Goal: Task Accomplishment & Management: Manage account settings

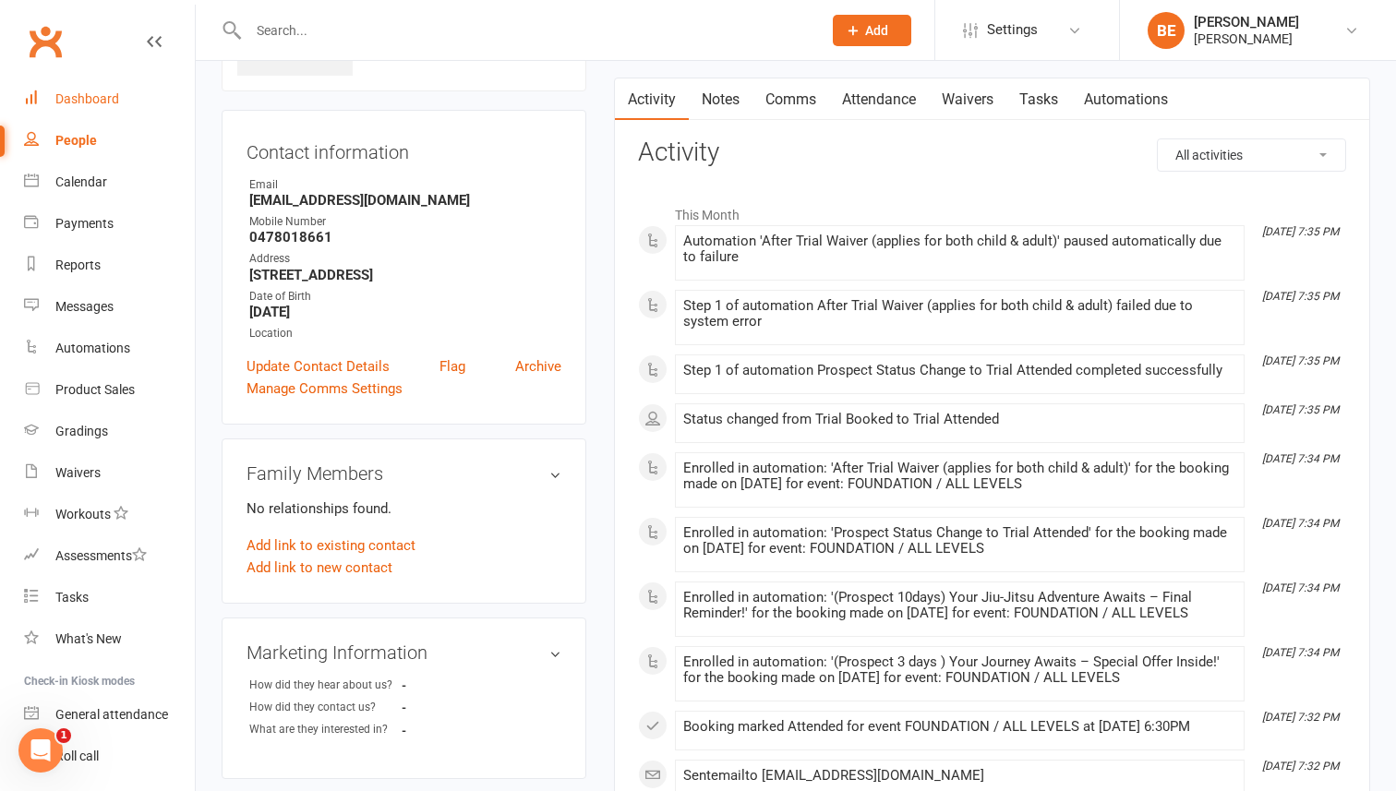
click at [84, 100] on div "Dashboard" at bounding box center [87, 98] width 64 height 15
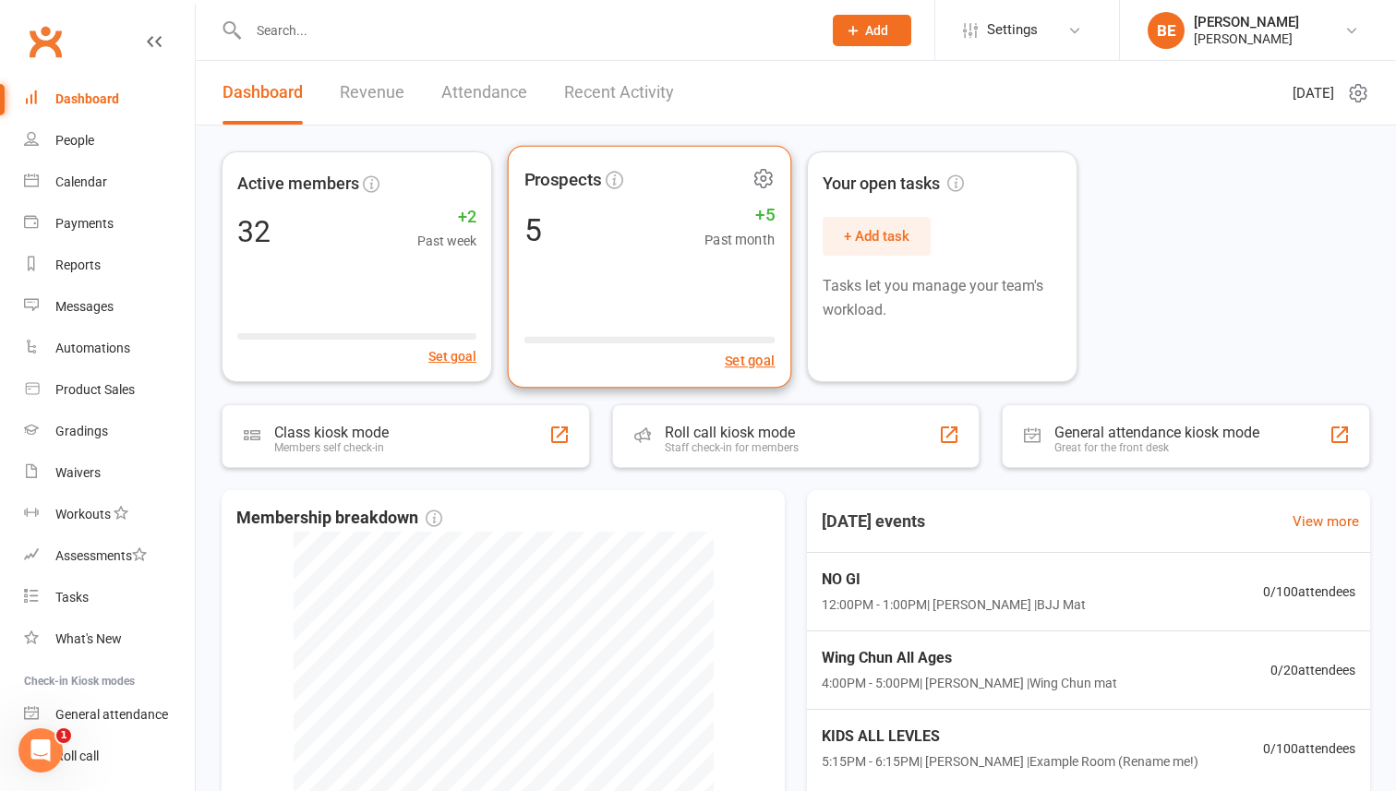
click at [628, 247] on div "5 +5 Past month" at bounding box center [649, 230] width 251 height 42
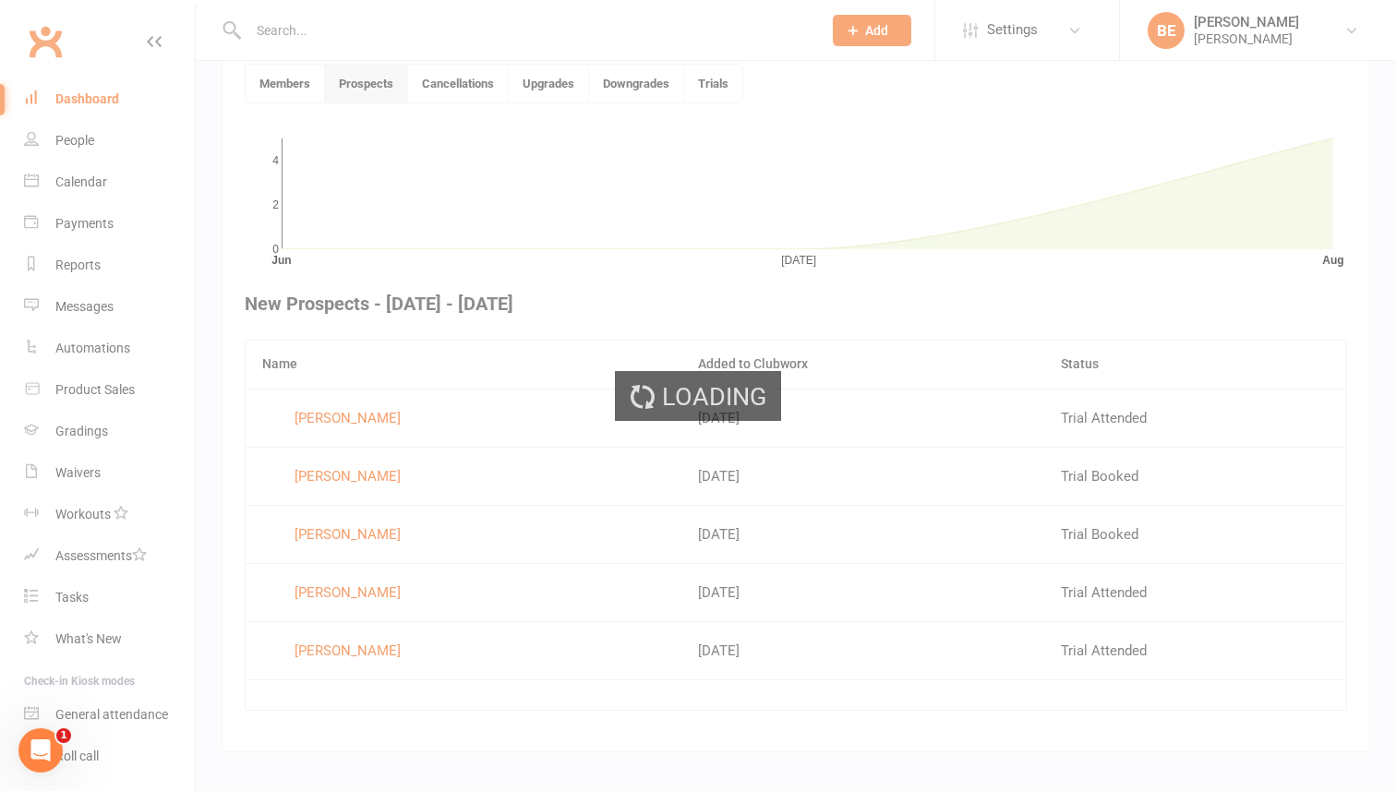
scroll to position [504, 0]
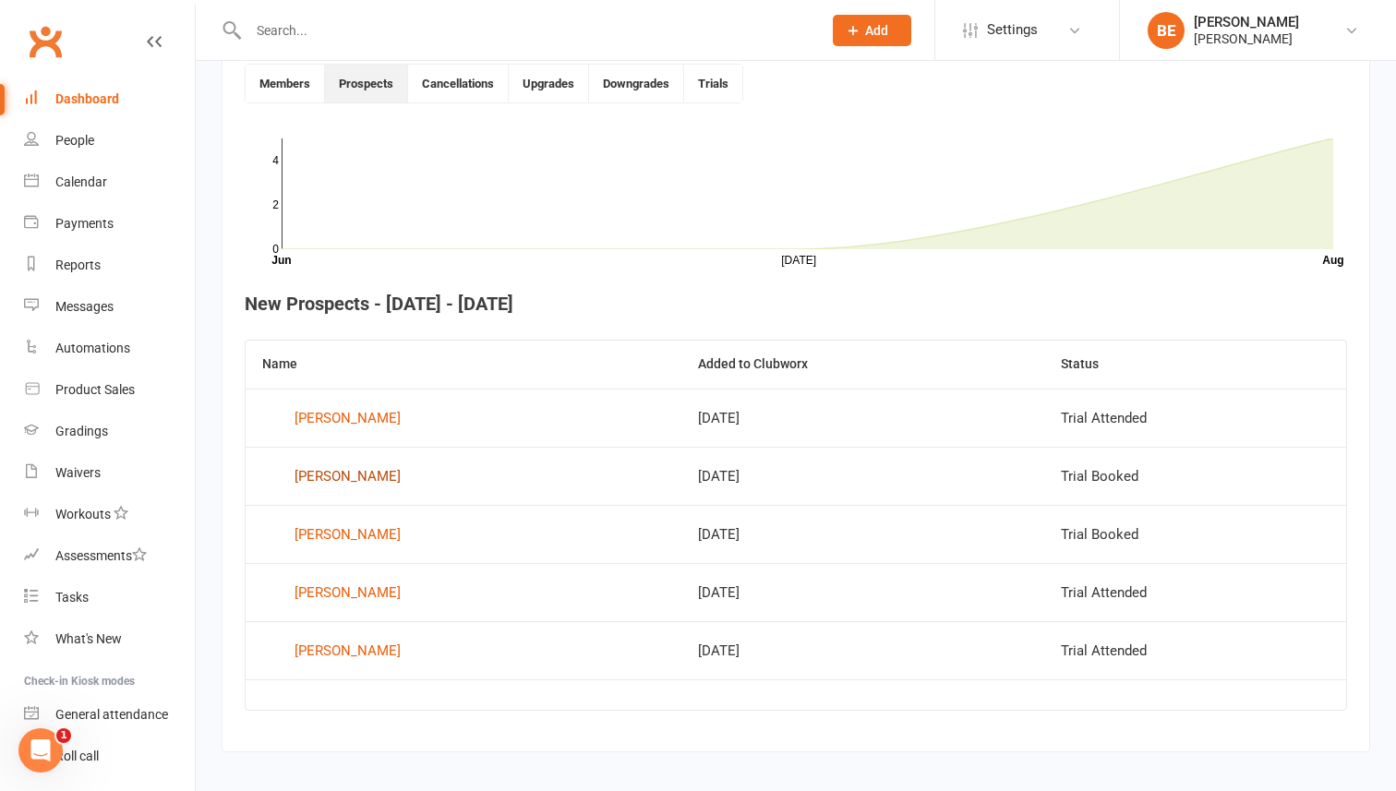
click at [334, 478] on div "[PERSON_NAME]" at bounding box center [347, 476] width 106 height 28
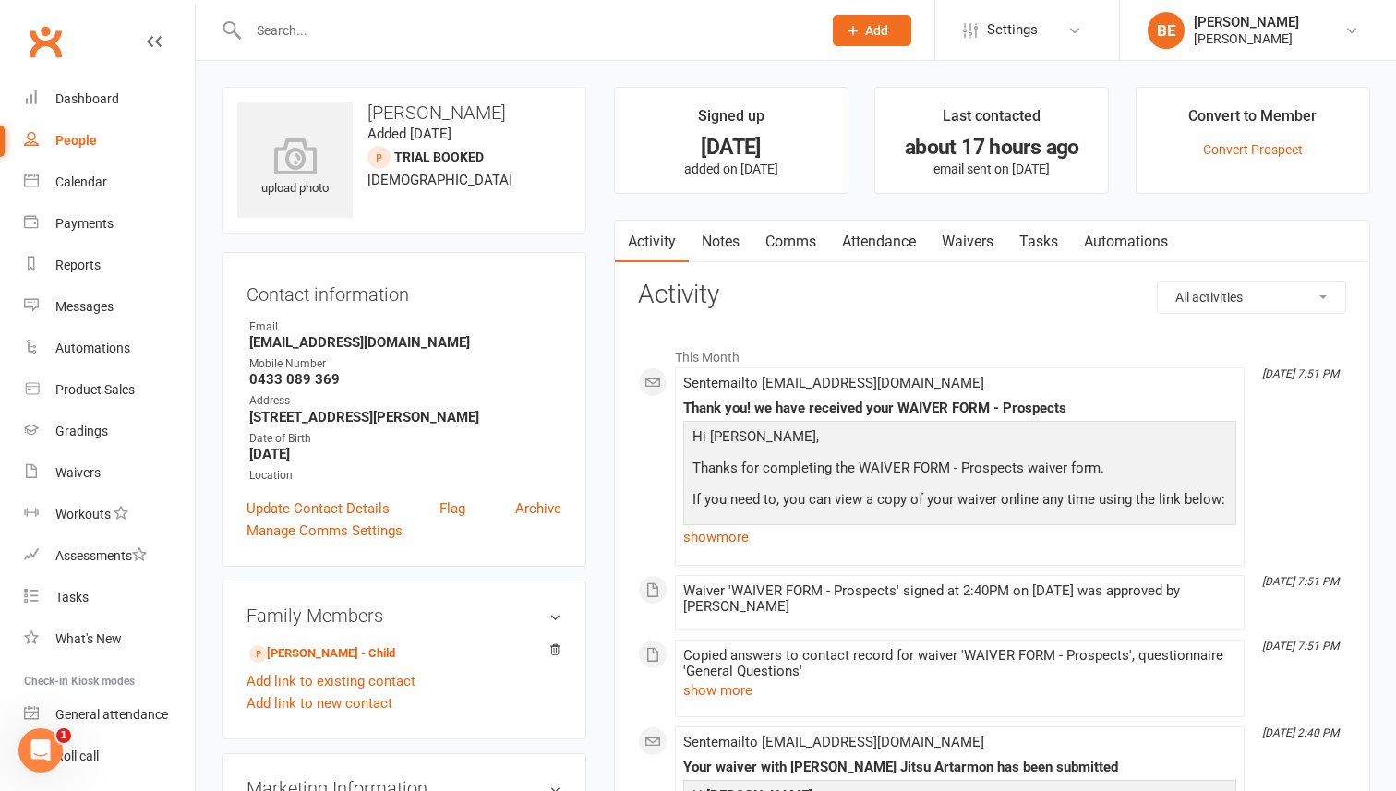
click at [71, 131] on link "People" at bounding box center [109, 141] width 171 height 42
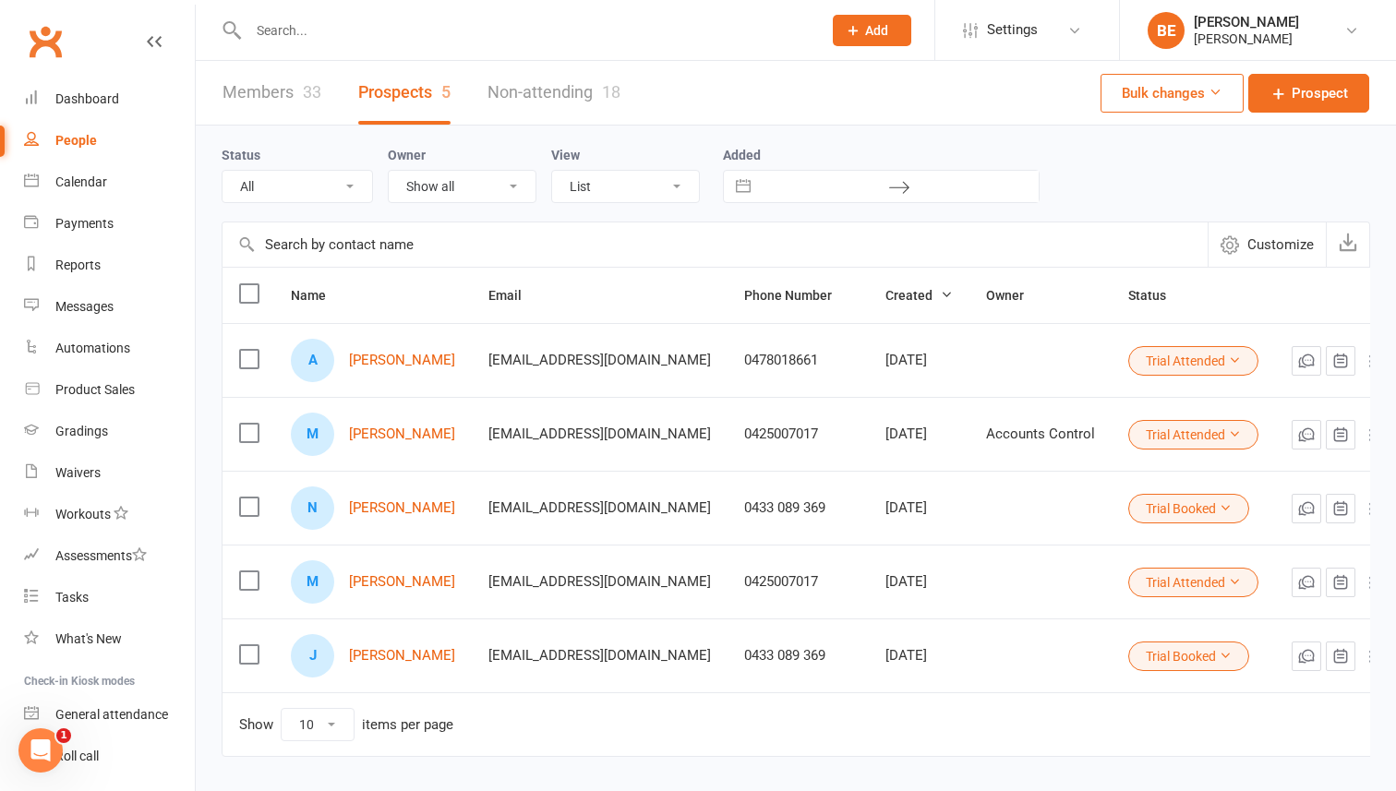
click at [285, 90] on link "Members 33" at bounding box center [271, 93] width 99 height 64
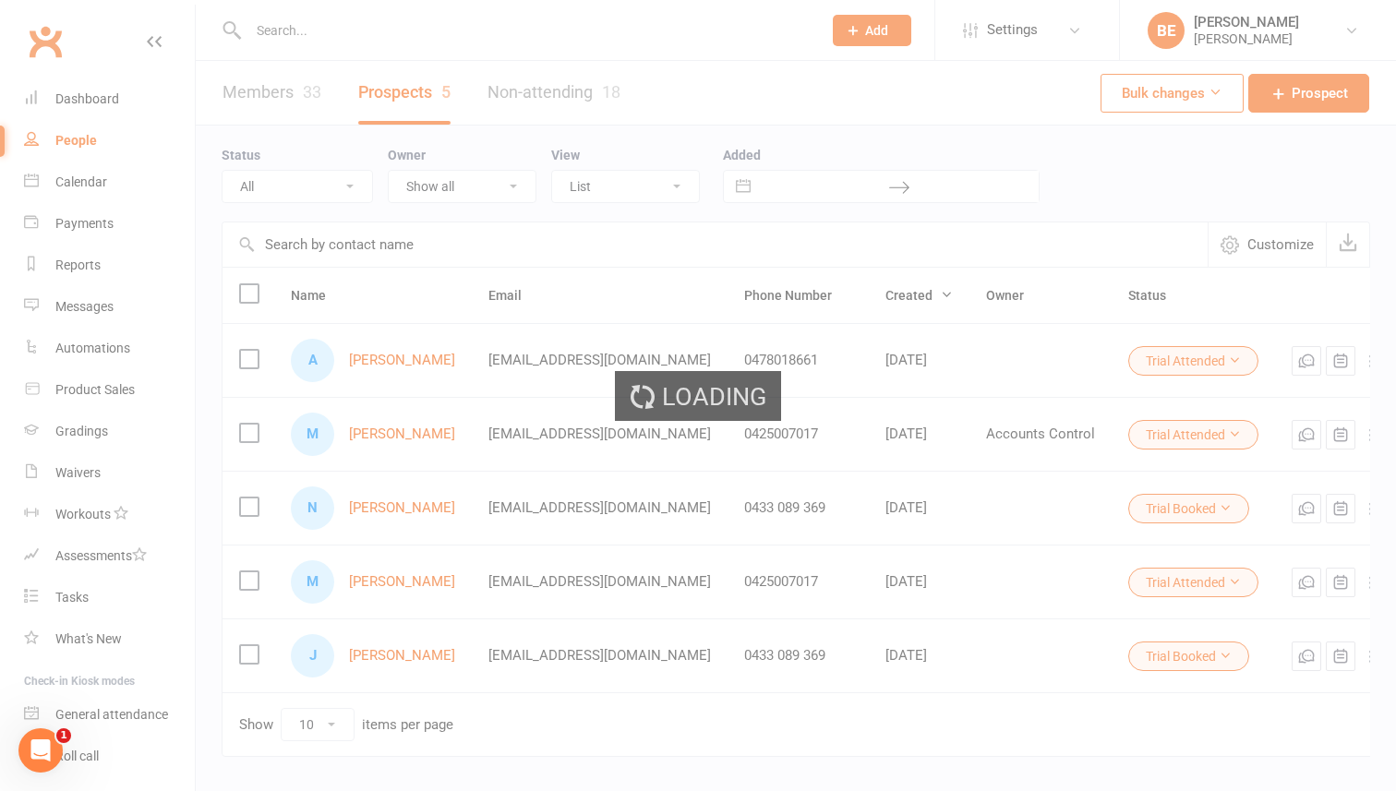
select select "50"
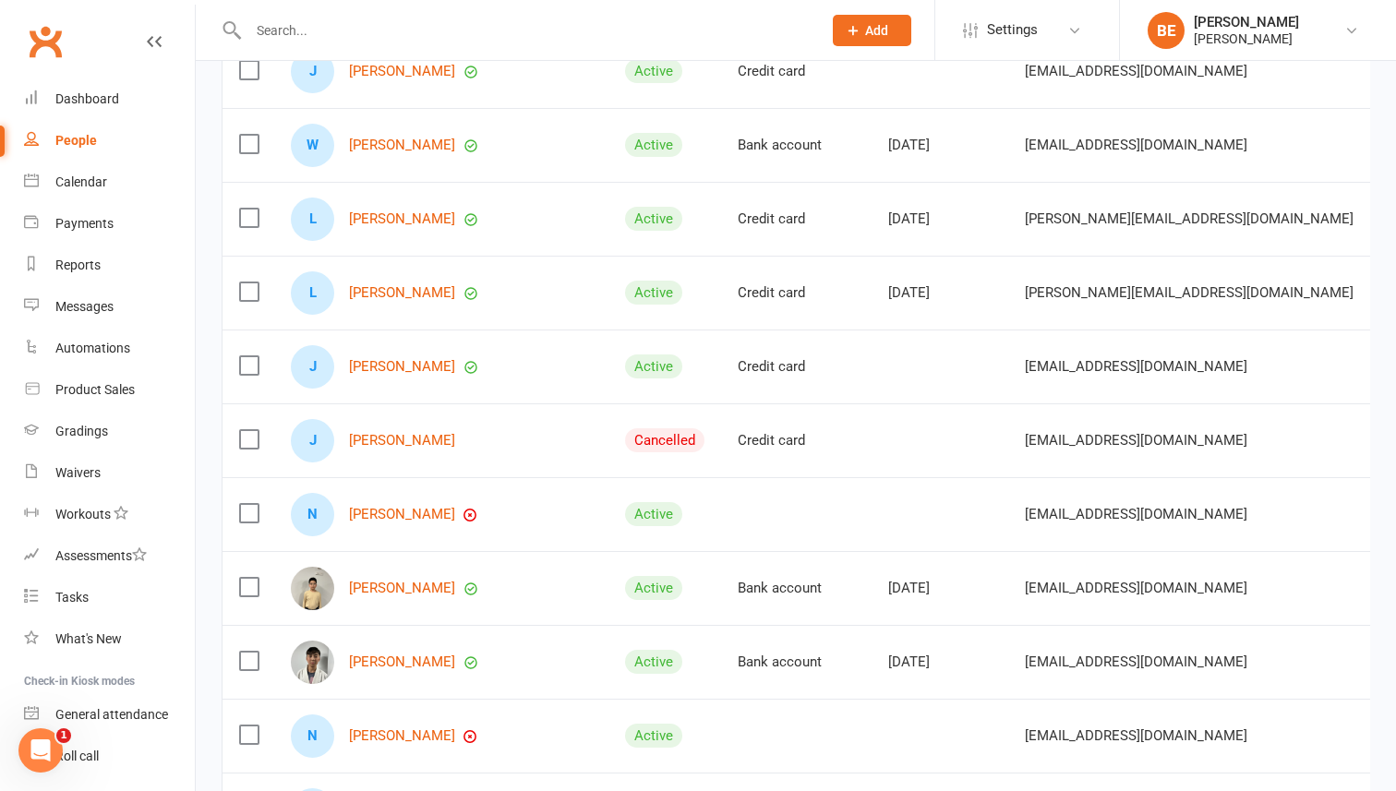
scroll to position [667, 0]
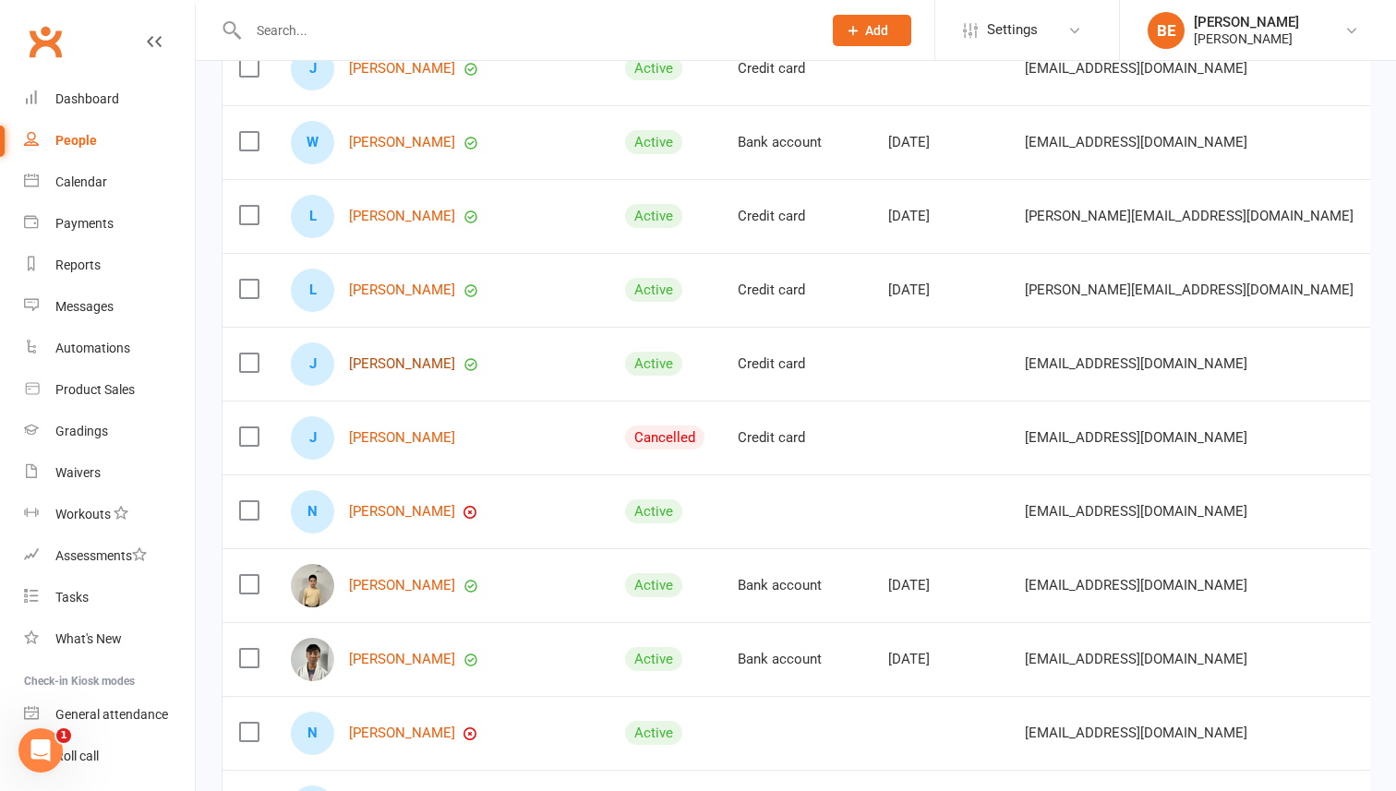
click at [366, 366] on link "[PERSON_NAME]" at bounding box center [402, 364] width 106 height 16
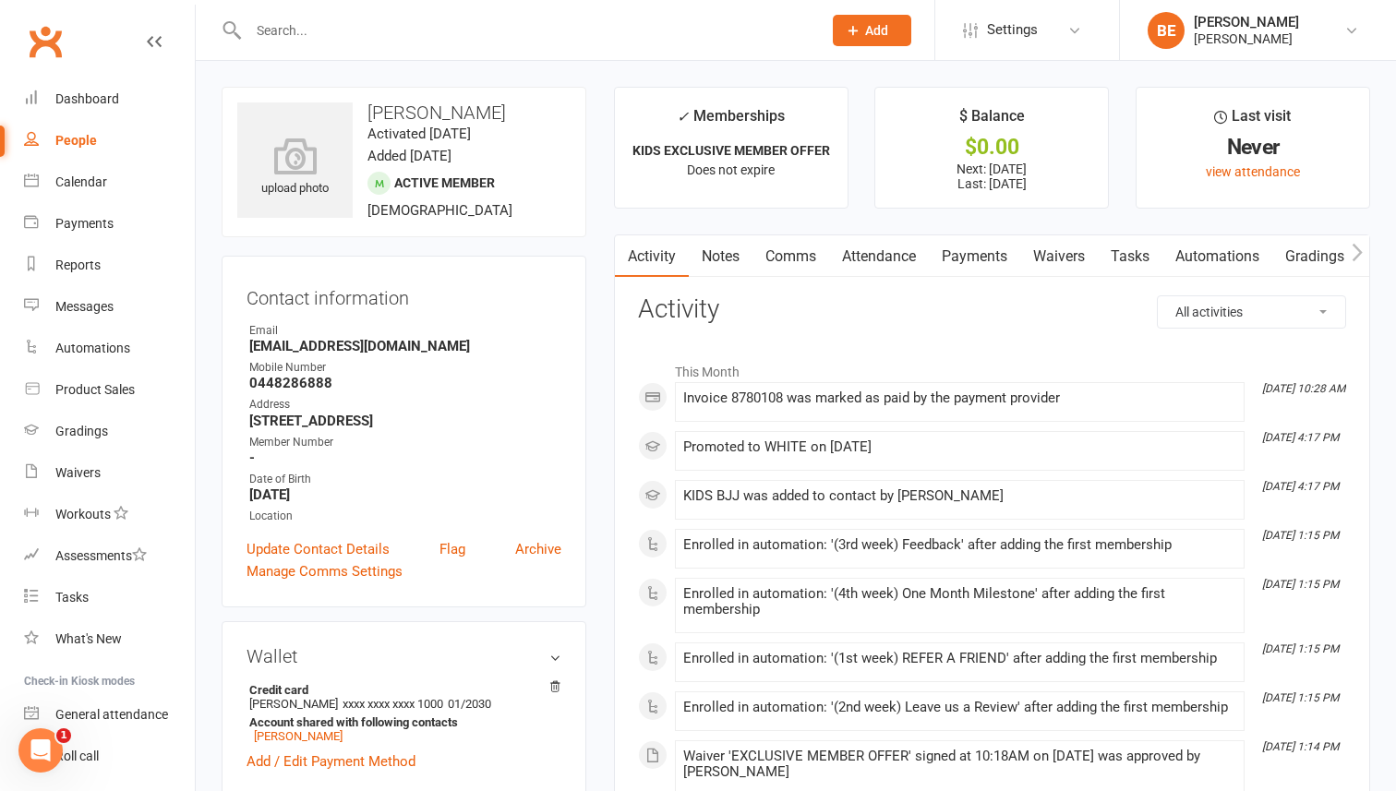
click at [964, 258] on link "Payments" at bounding box center [974, 256] width 91 height 42
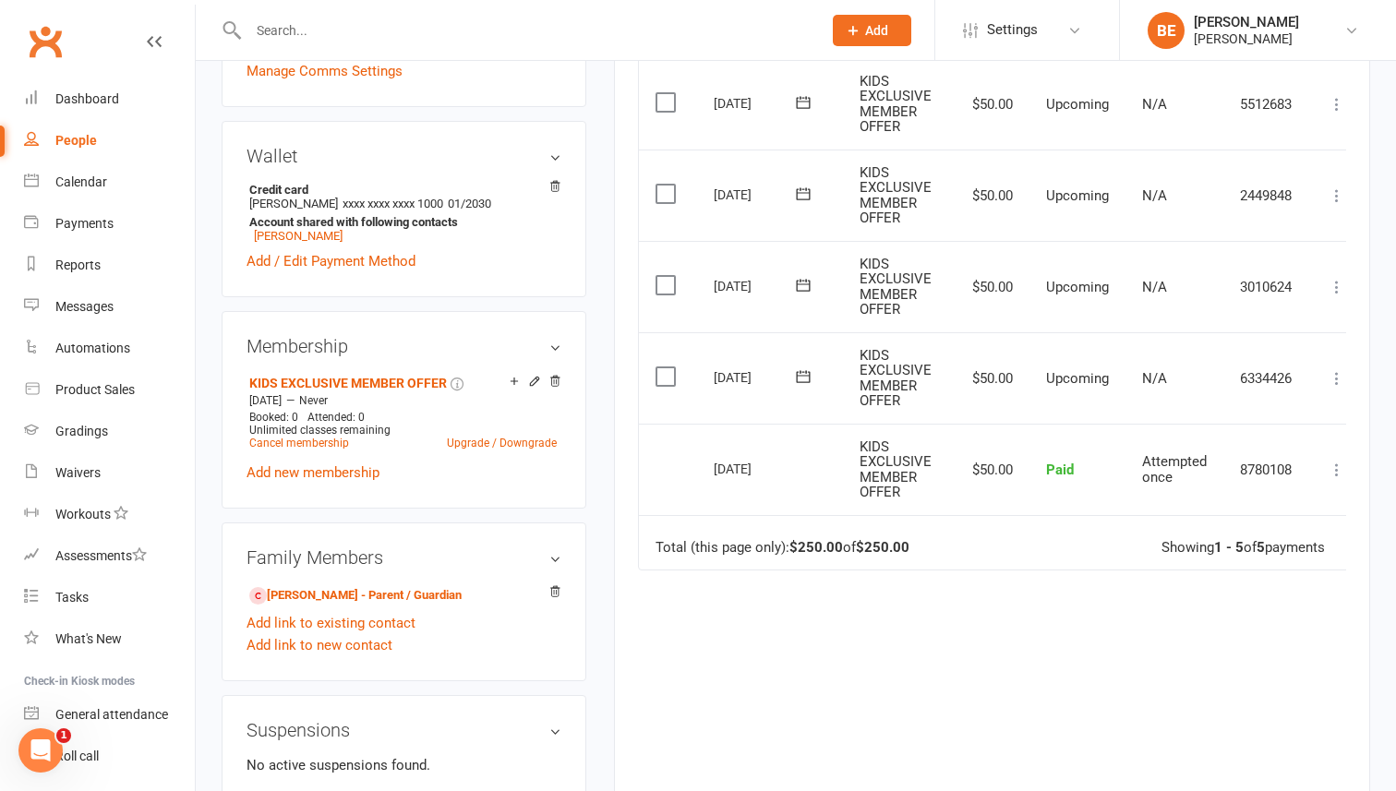
scroll to position [483, 0]
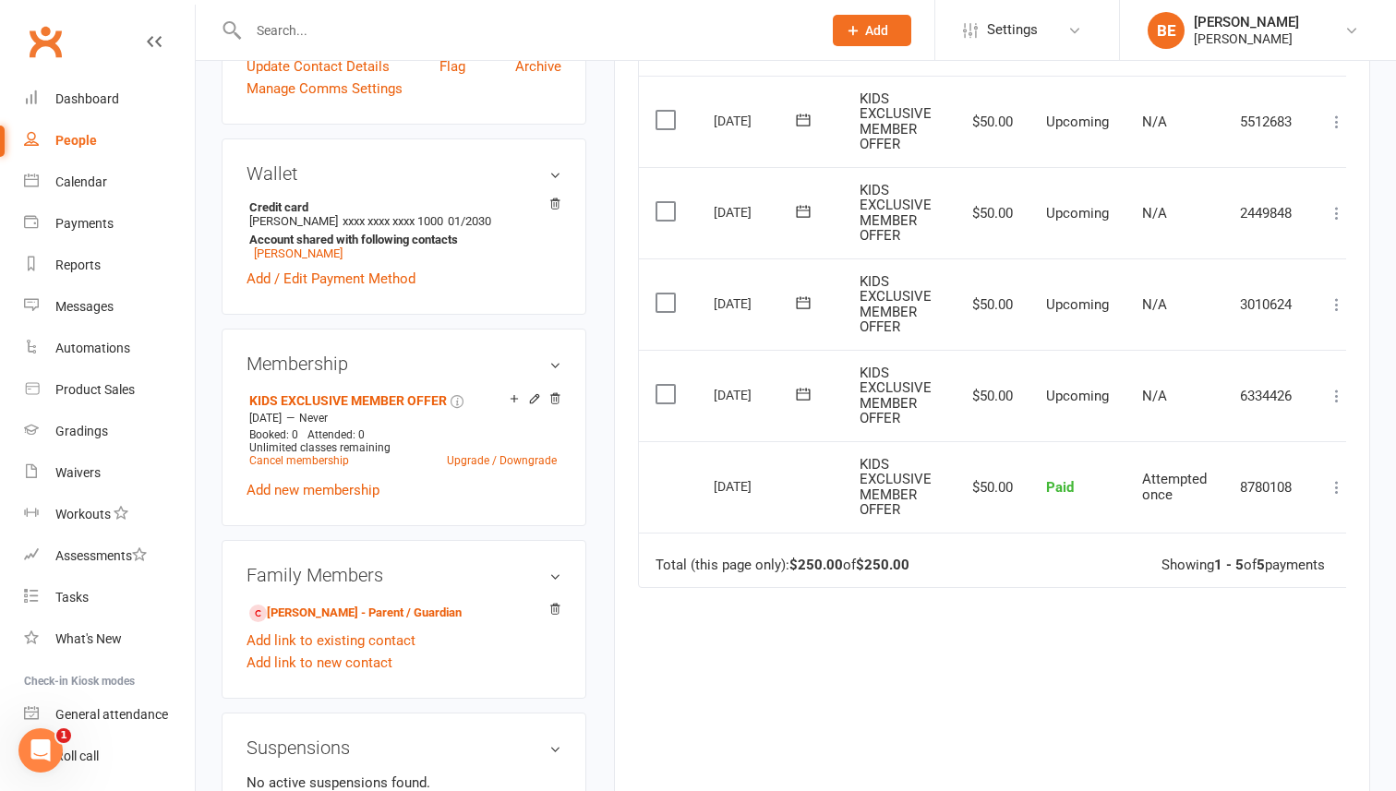
click at [1335, 397] on icon at bounding box center [1336, 396] width 18 height 18
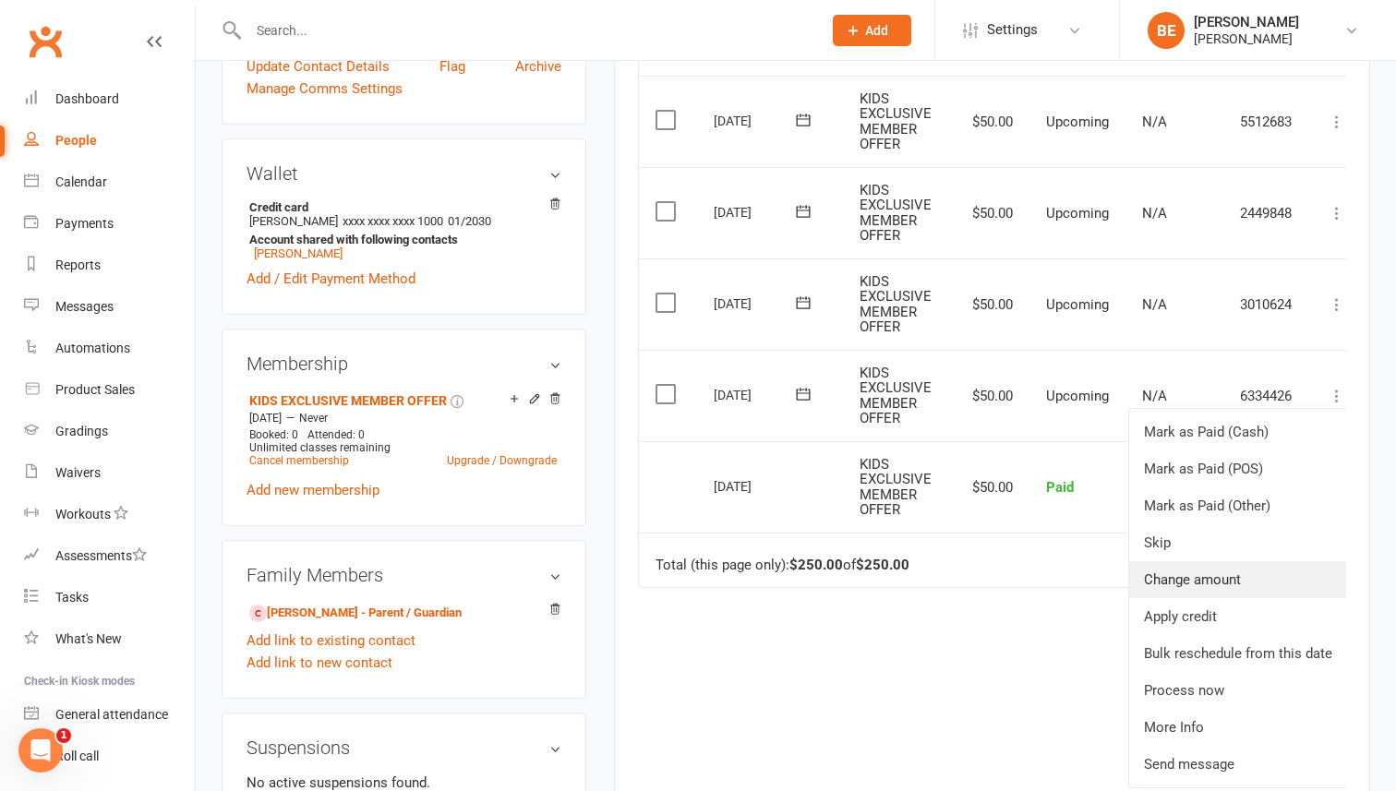
click at [1209, 581] on link "Change amount" at bounding box center [1238, 579] width 218 height 37
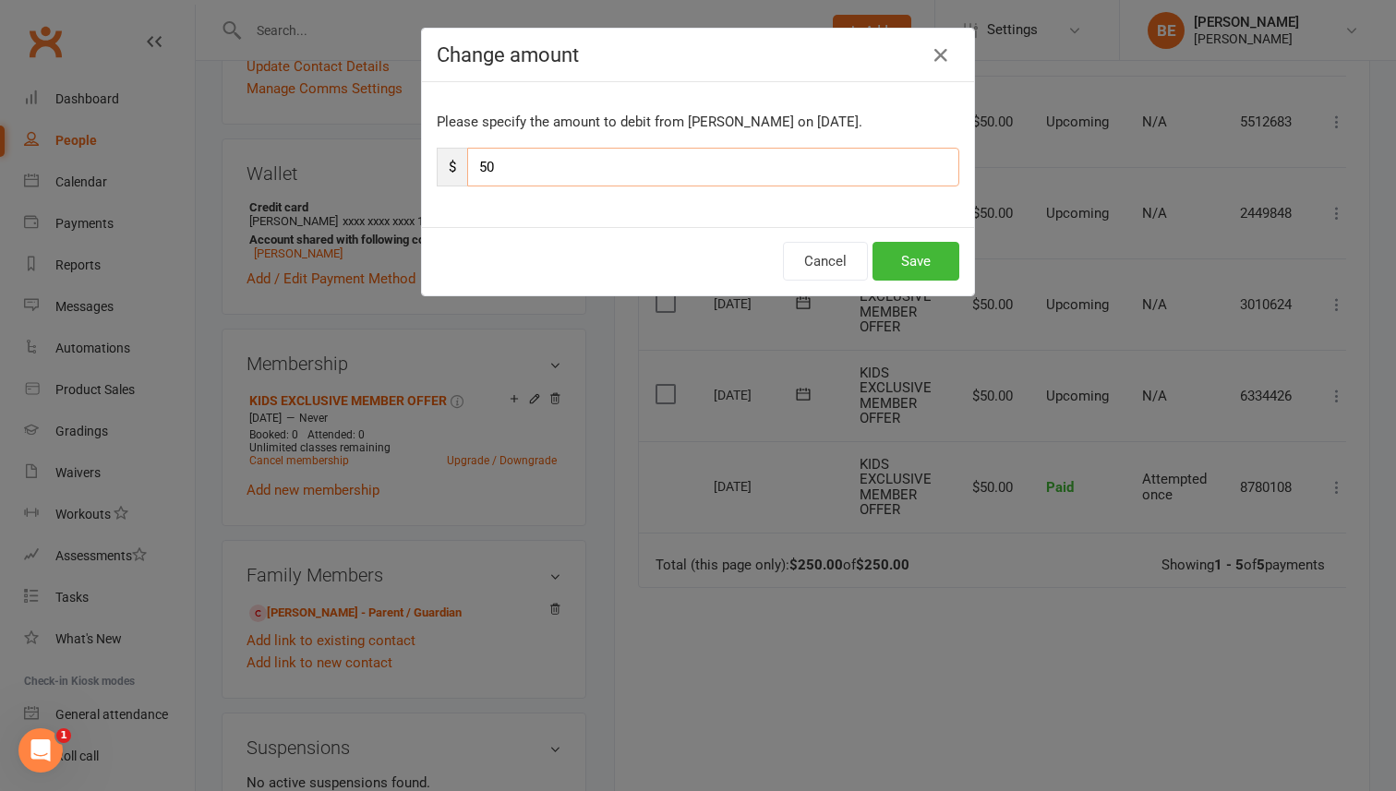
click at [530, 164] on input "50" at bounding box center [713, 167] width 492 height 39
type input "5"
type input "229"
click at [913, 258] on button "Save" at bounding box center [915, 261] width 87 height 39
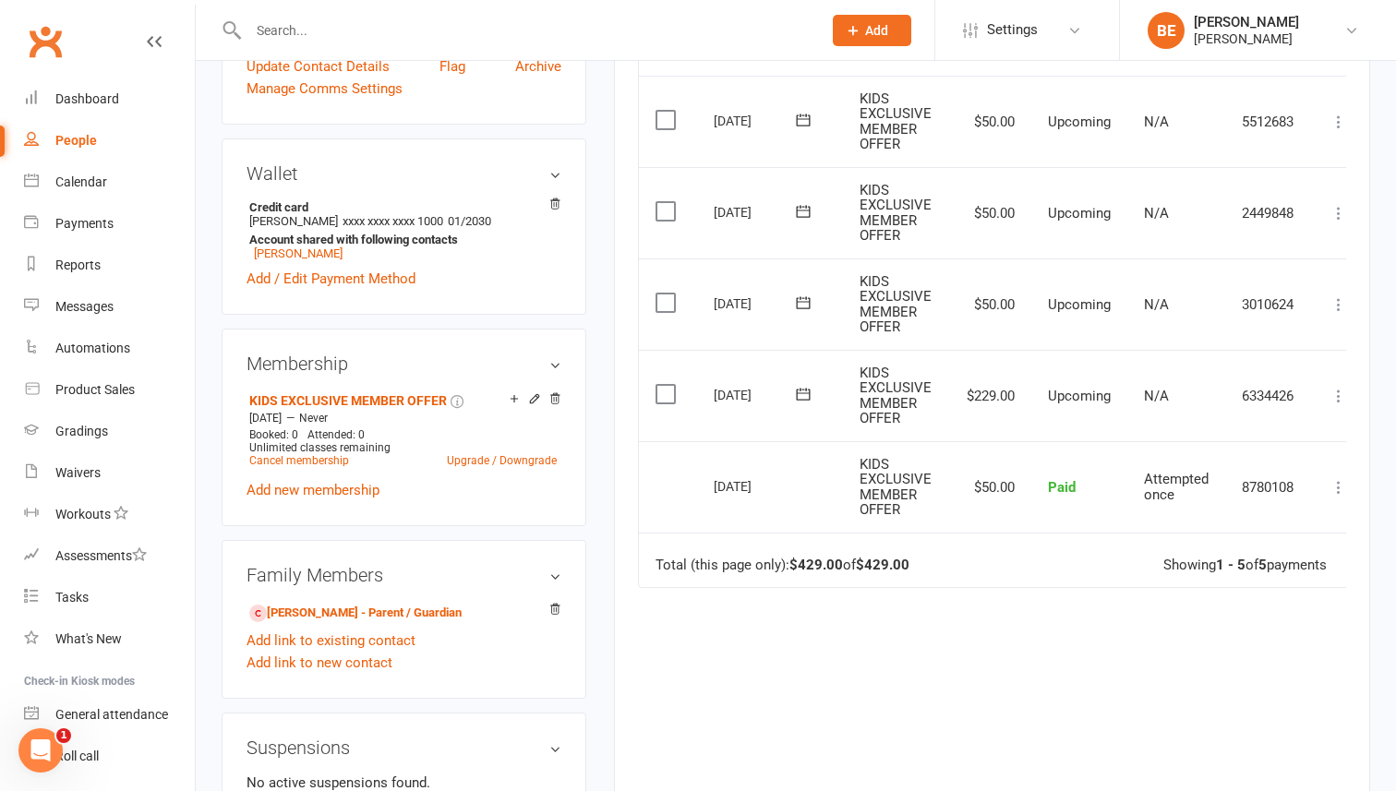
click at [1341, 399] on icon at bounding box center [1338, 396] width 18 height 18
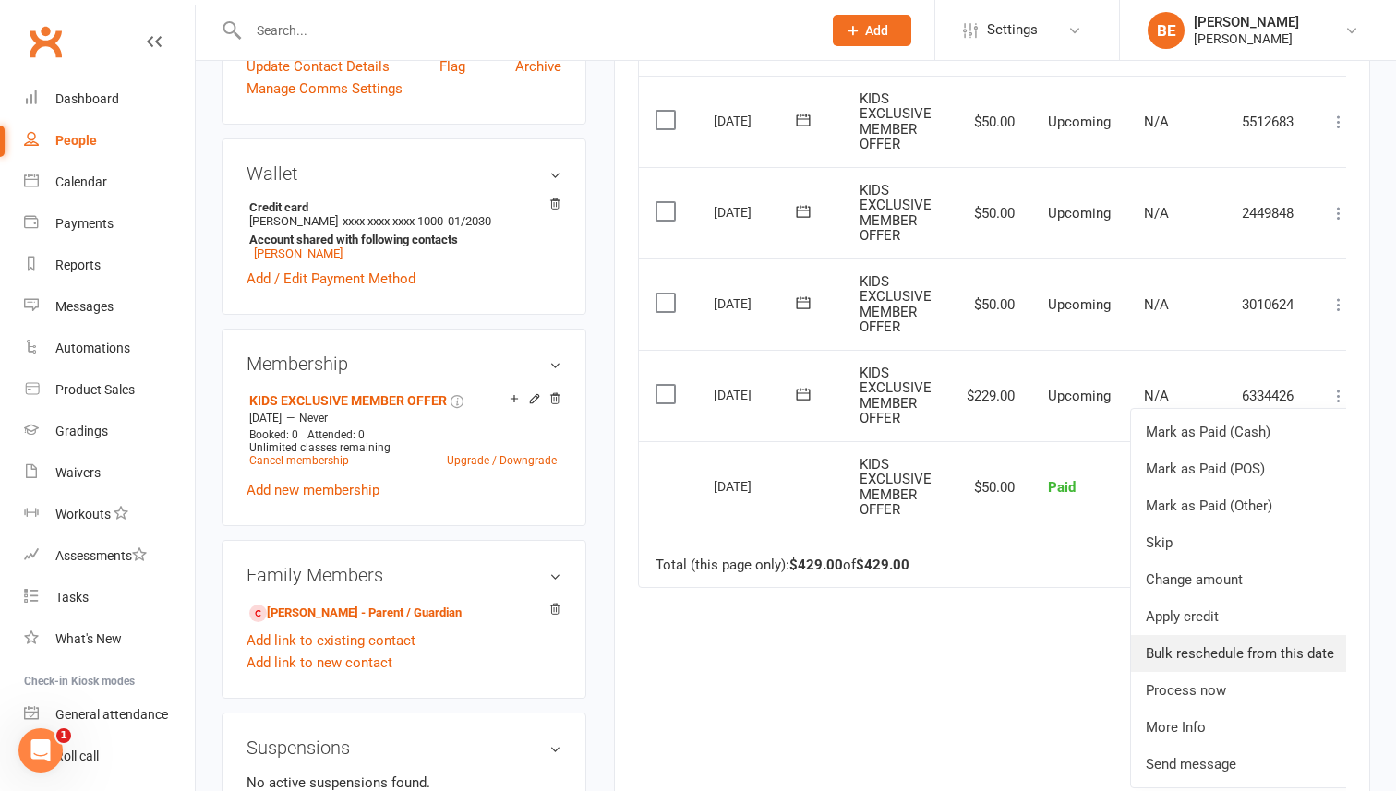
click at [1221, 656] on link "Bulk reschedule from this date" at bounding box center [1240, 653] width 218 height 37
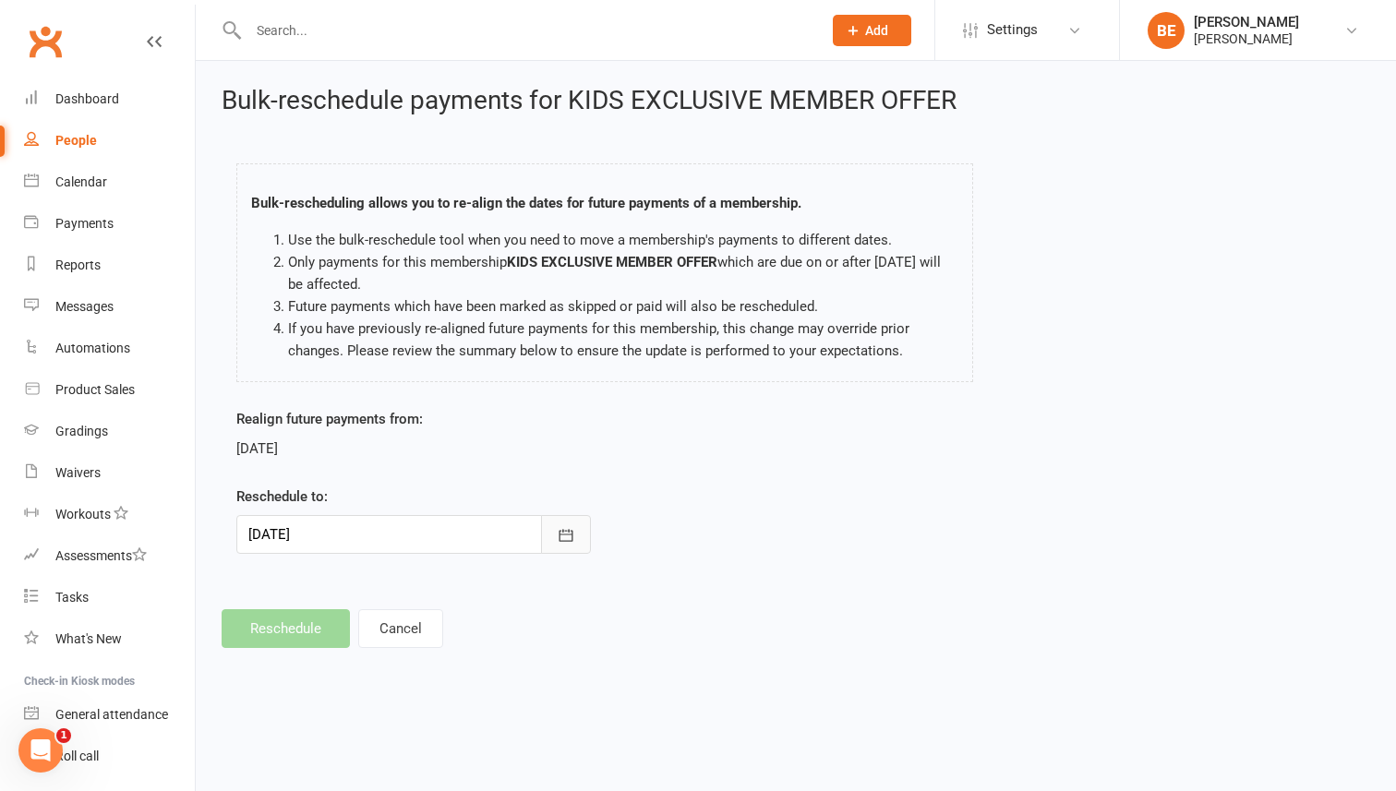
click at [575, 541] on button "button" at bounding box center [566, 534] width 50 height 39
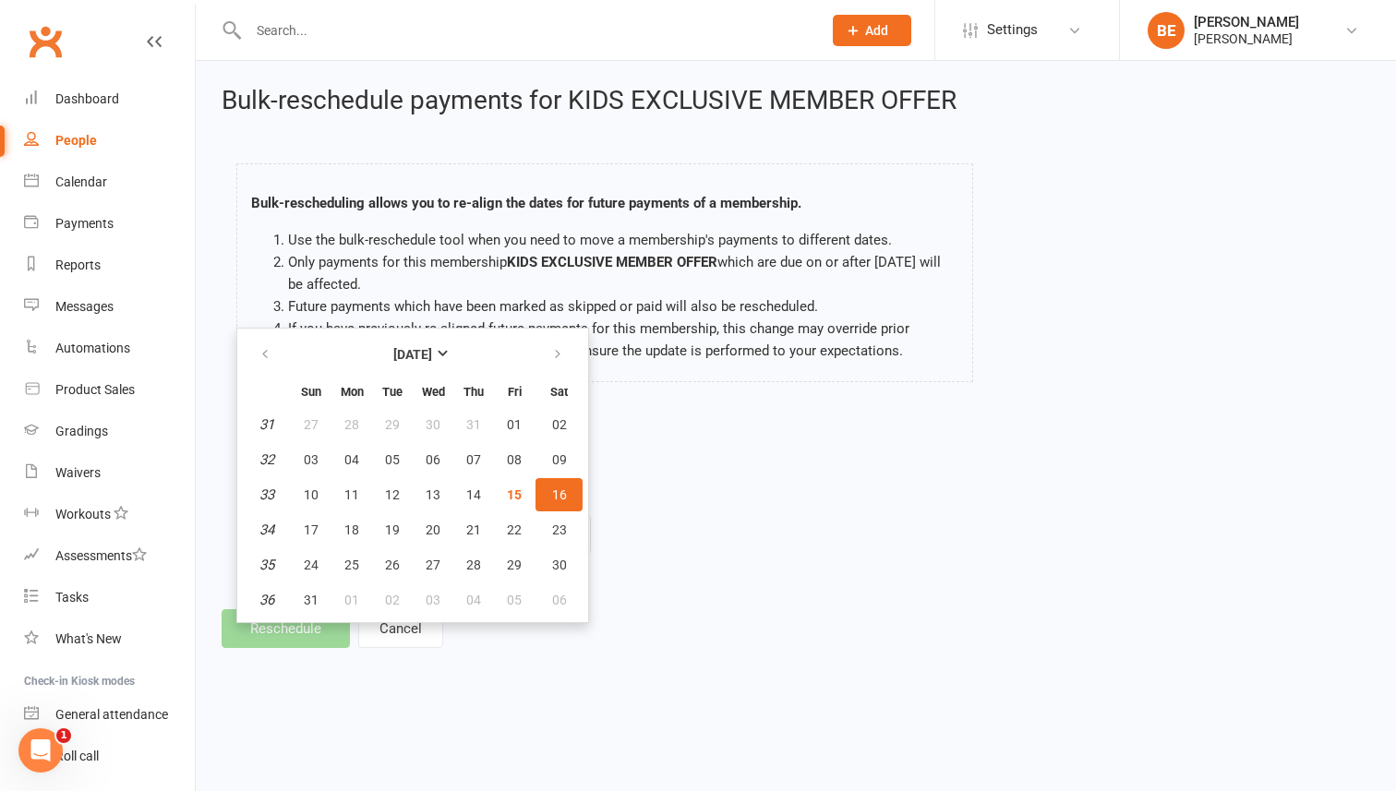
click at [780, 460] on div "Realign future payments from: [DATE] Reschedule to: [DATE] [DATE] Sun Mon Tue W…" at bounding box center [795, 494] width 1146 height 172
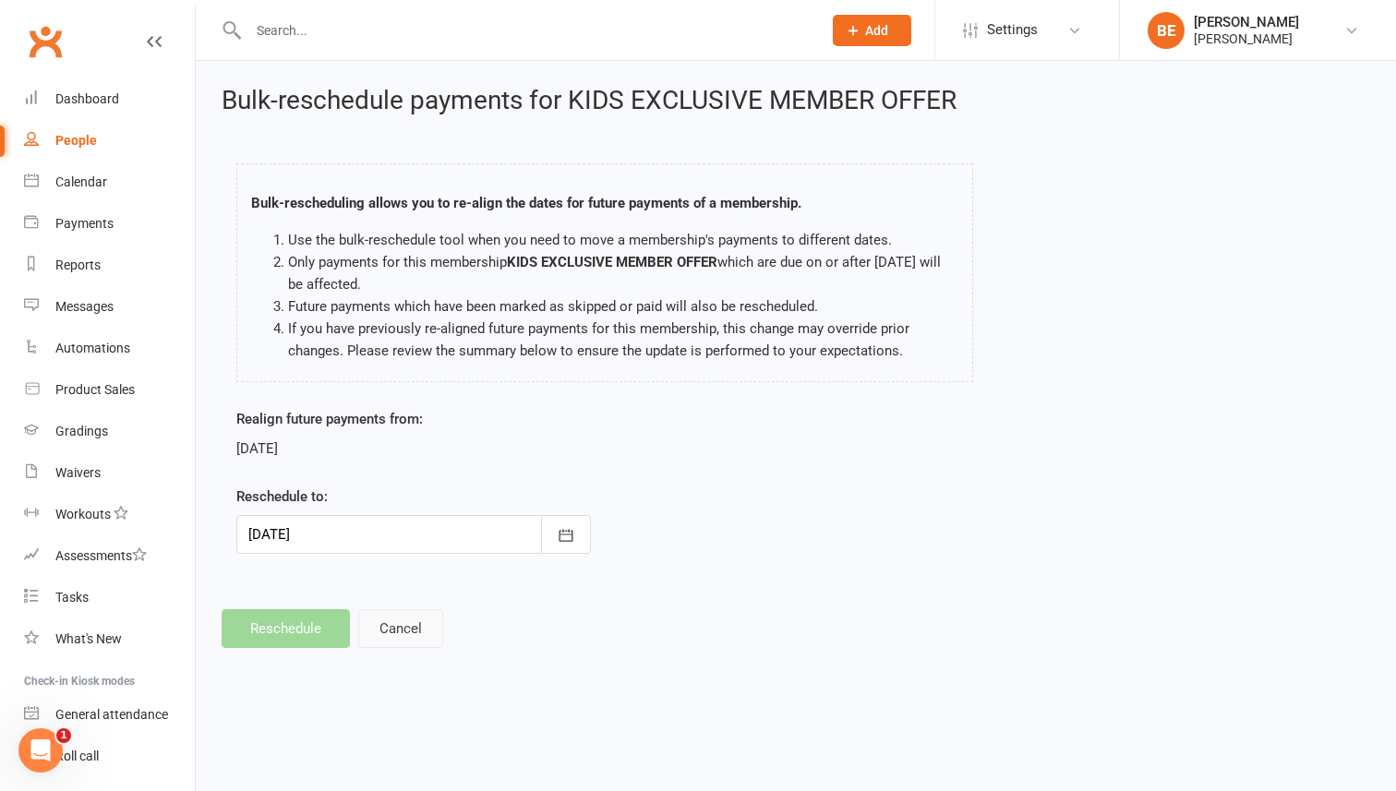
click at [404, 628] on button "Cancel" at bounding box center [400, 628] width 85 height 39
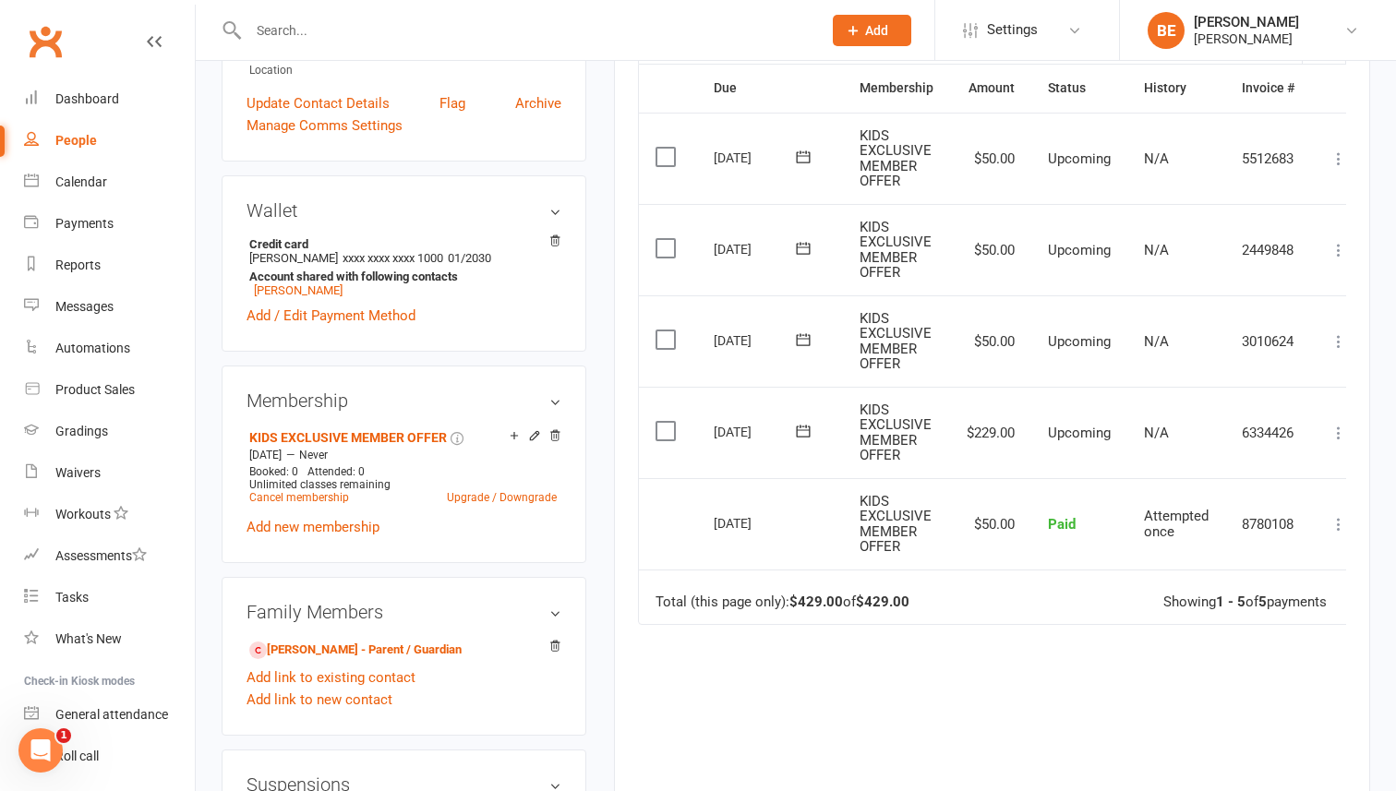
scroll to position [443, 0]
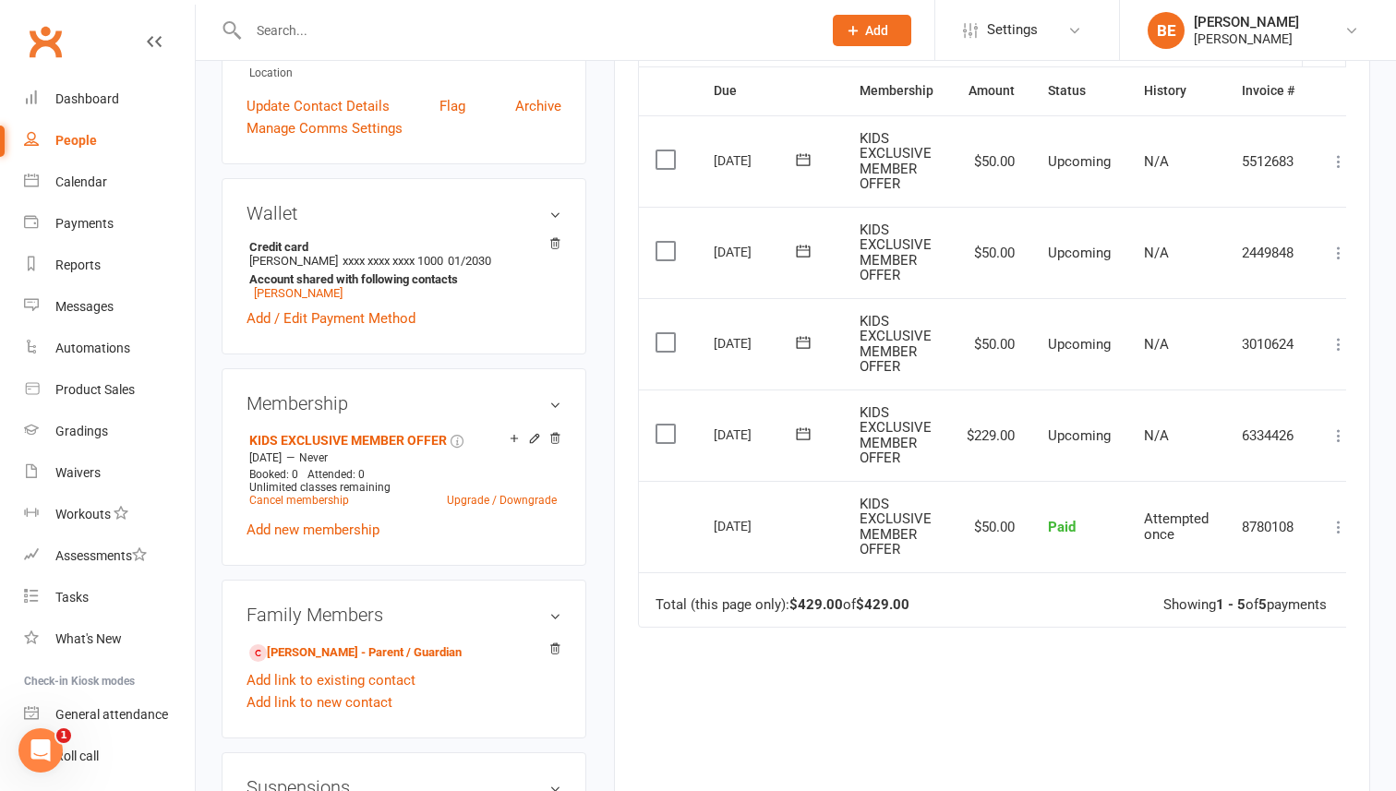
click at [1340, 345] on icon at bounding box center [1338, 344] width 18 height 18
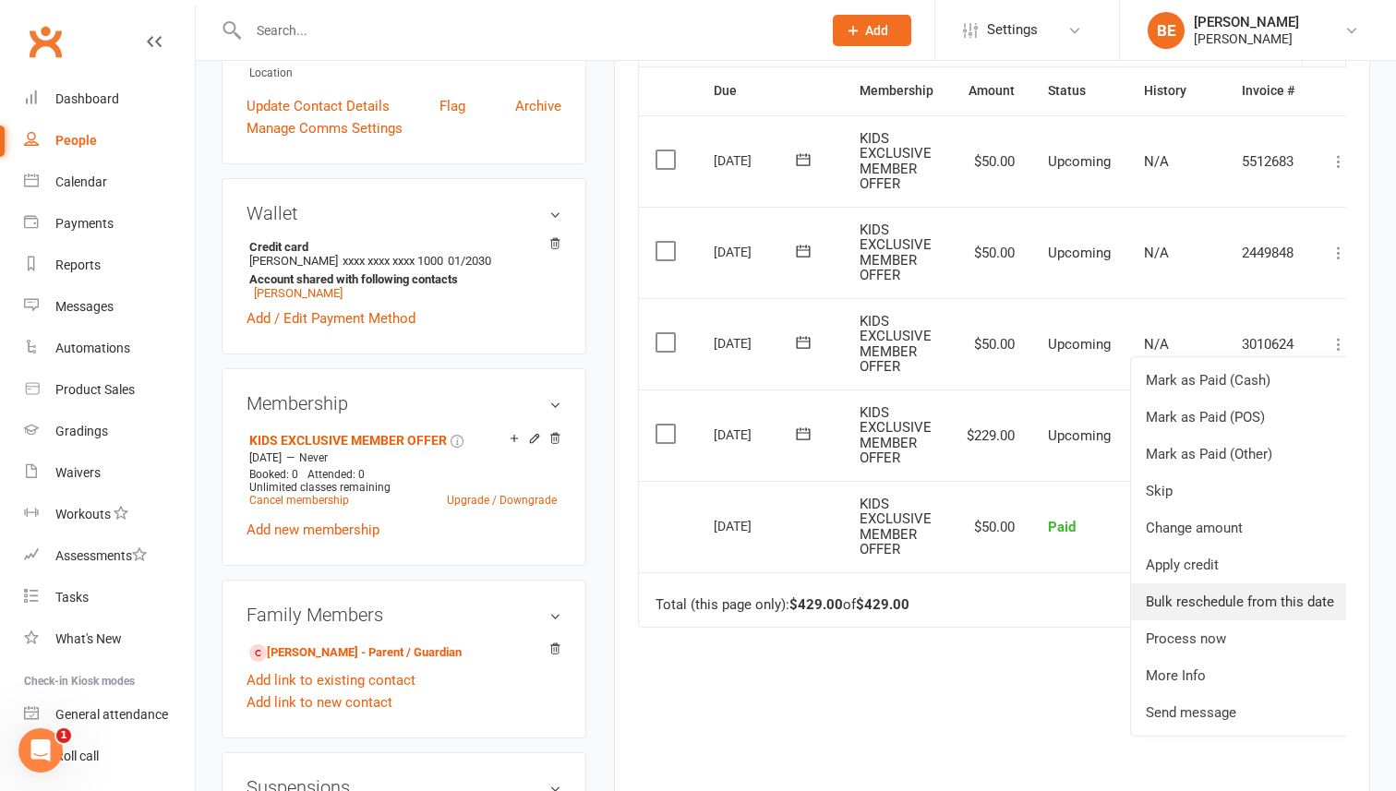
click at [1263, 594] on link "Bulk reschedule from this date" at bounding box center [1240, 601] width 218 height 37
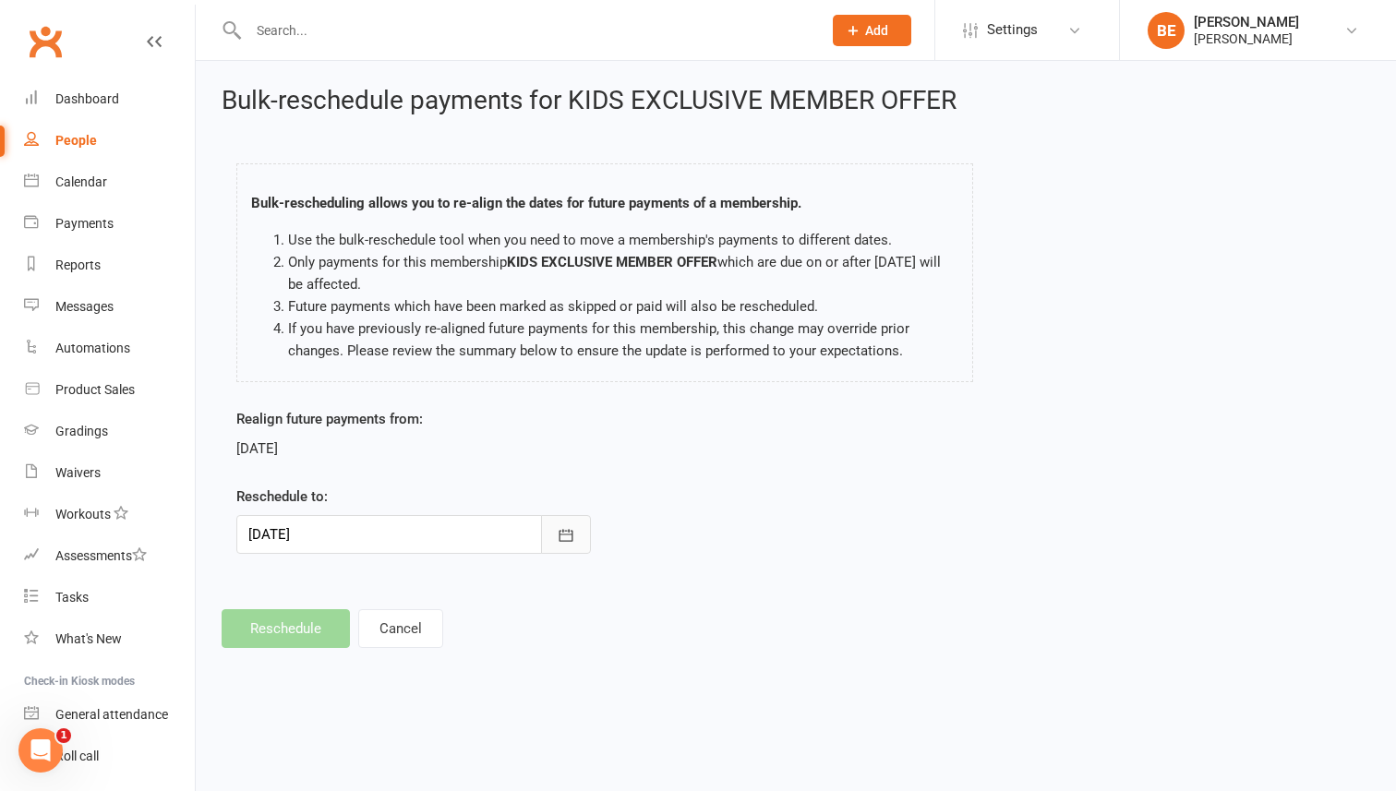
click at [574, 534] on icon "button" at bounding box center [566, 535] width 18 height 18
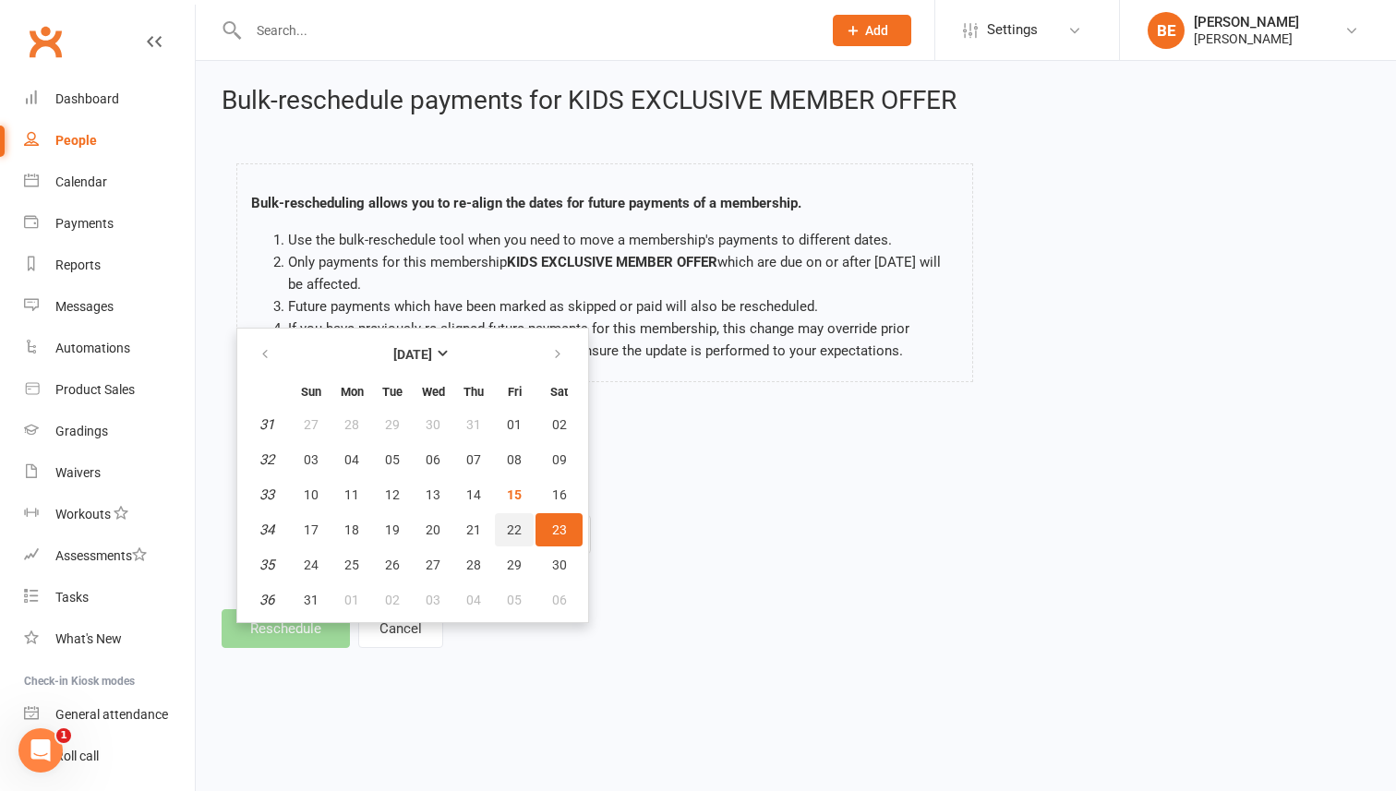
click at [509, 530] on span "22" at bounding box center [514, 529] width 15 height 15
type input "[DATE]"
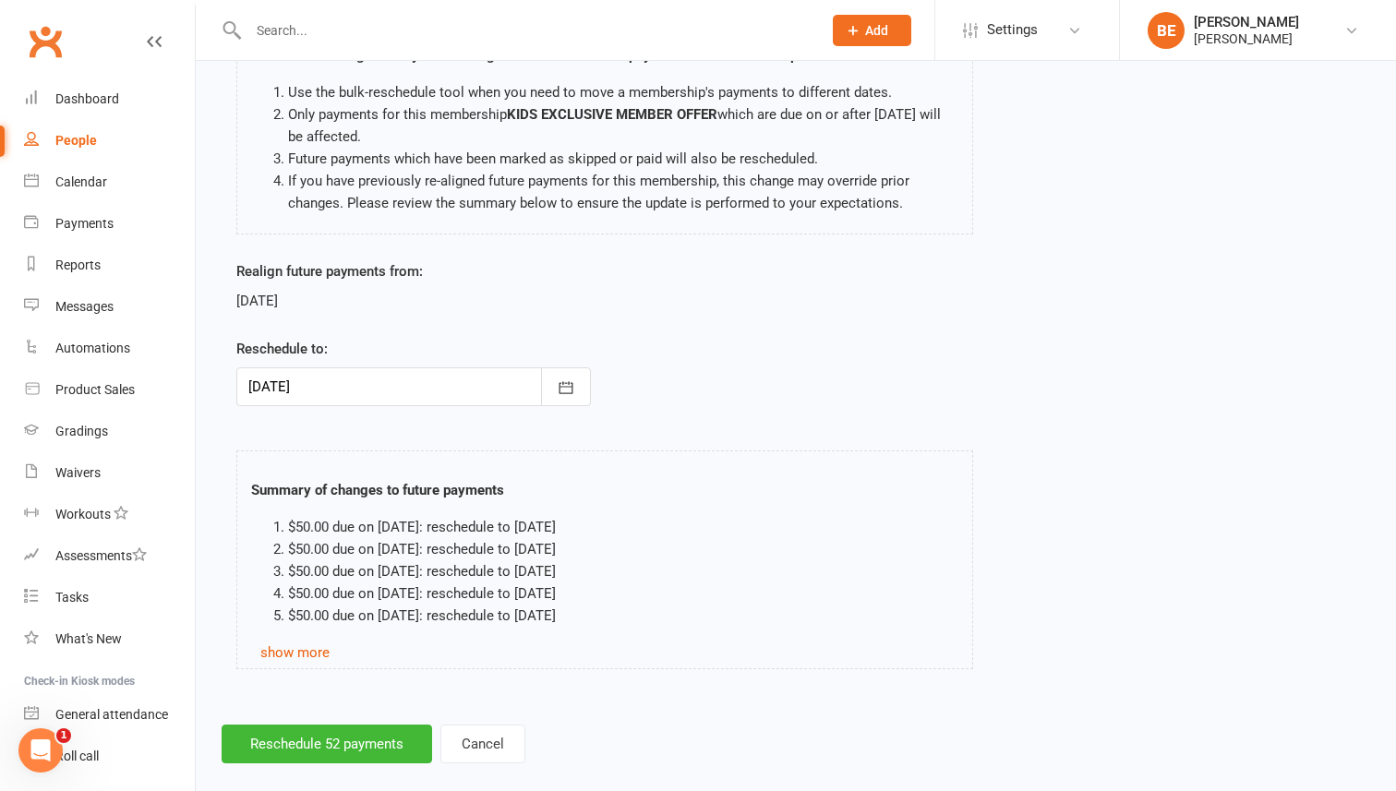
scroll to position [173, 0]
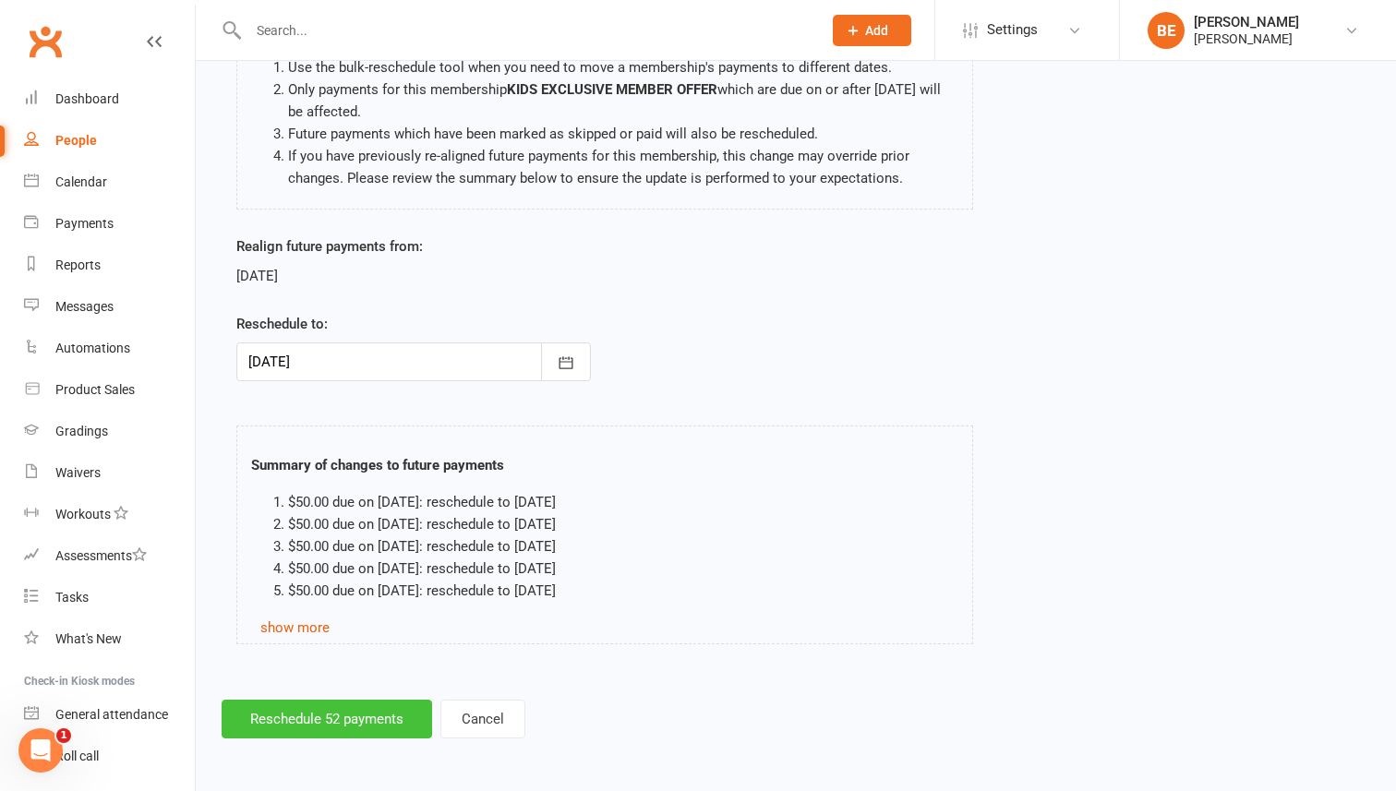
click at [352, 718] on button "Reschedule 52 payments" at bounding box center [327, 719] width 210 height 39
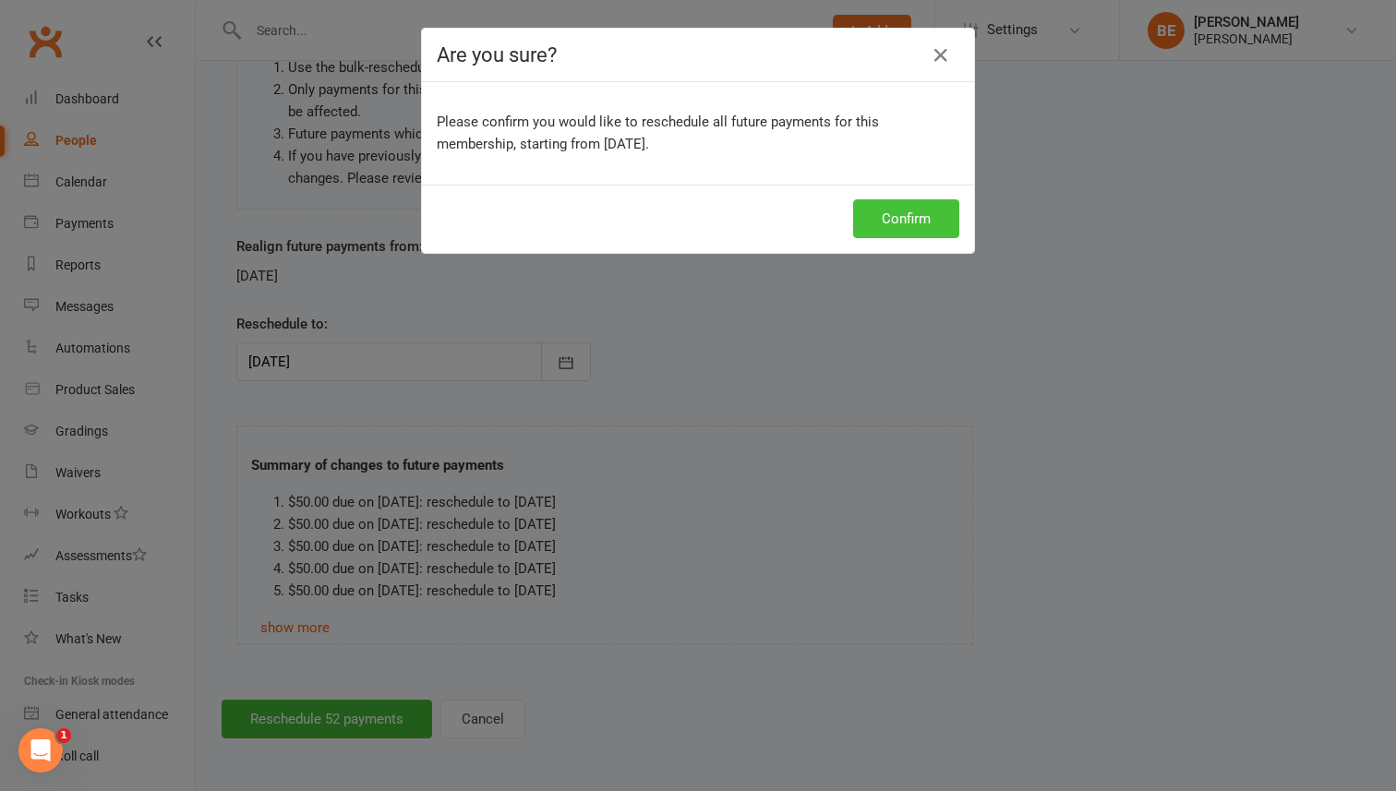
click at [901, 214] on button "Confirm" at bounding box center [906, 218] width 106 height 39
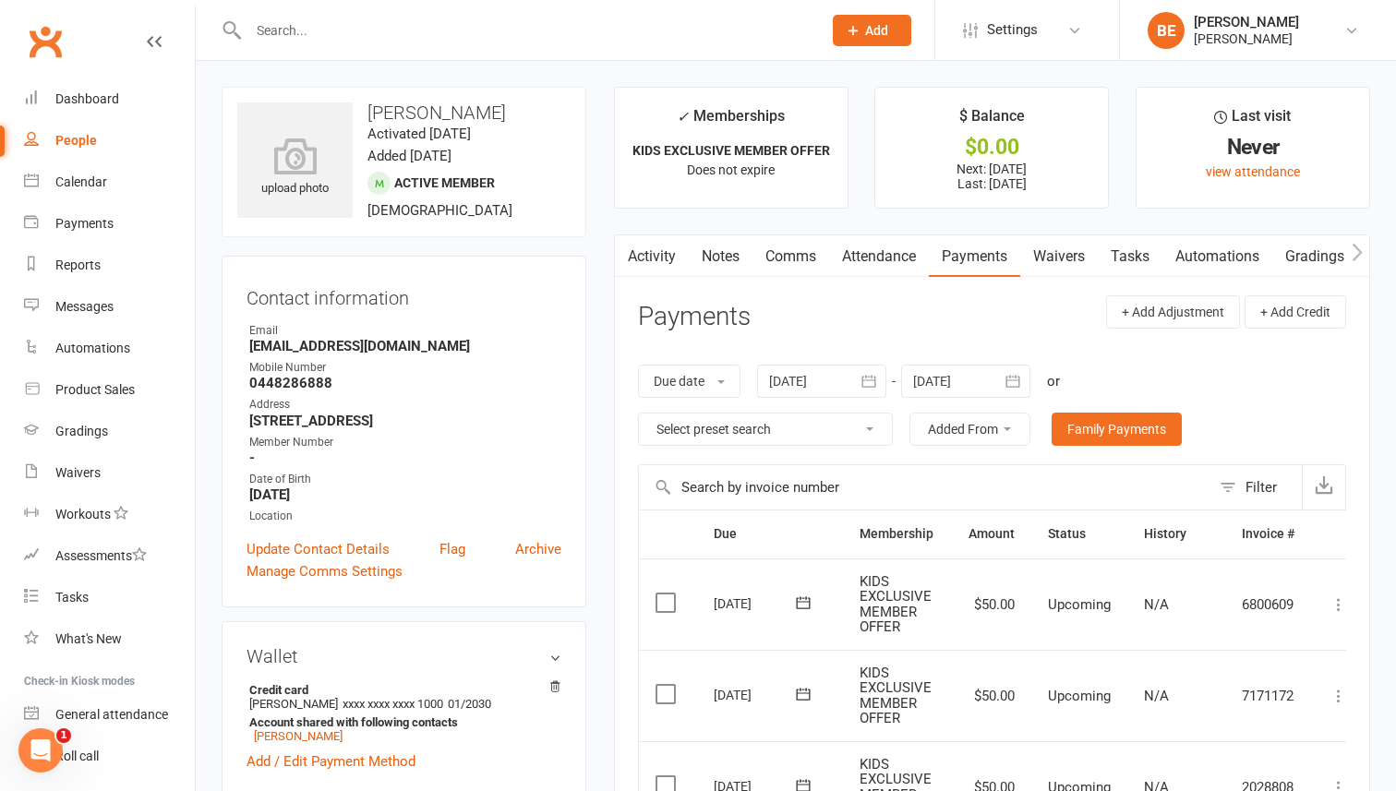
click at [73, 147] on div "People" at bounding box center [76, 140] width 42 height 15
select select "50"
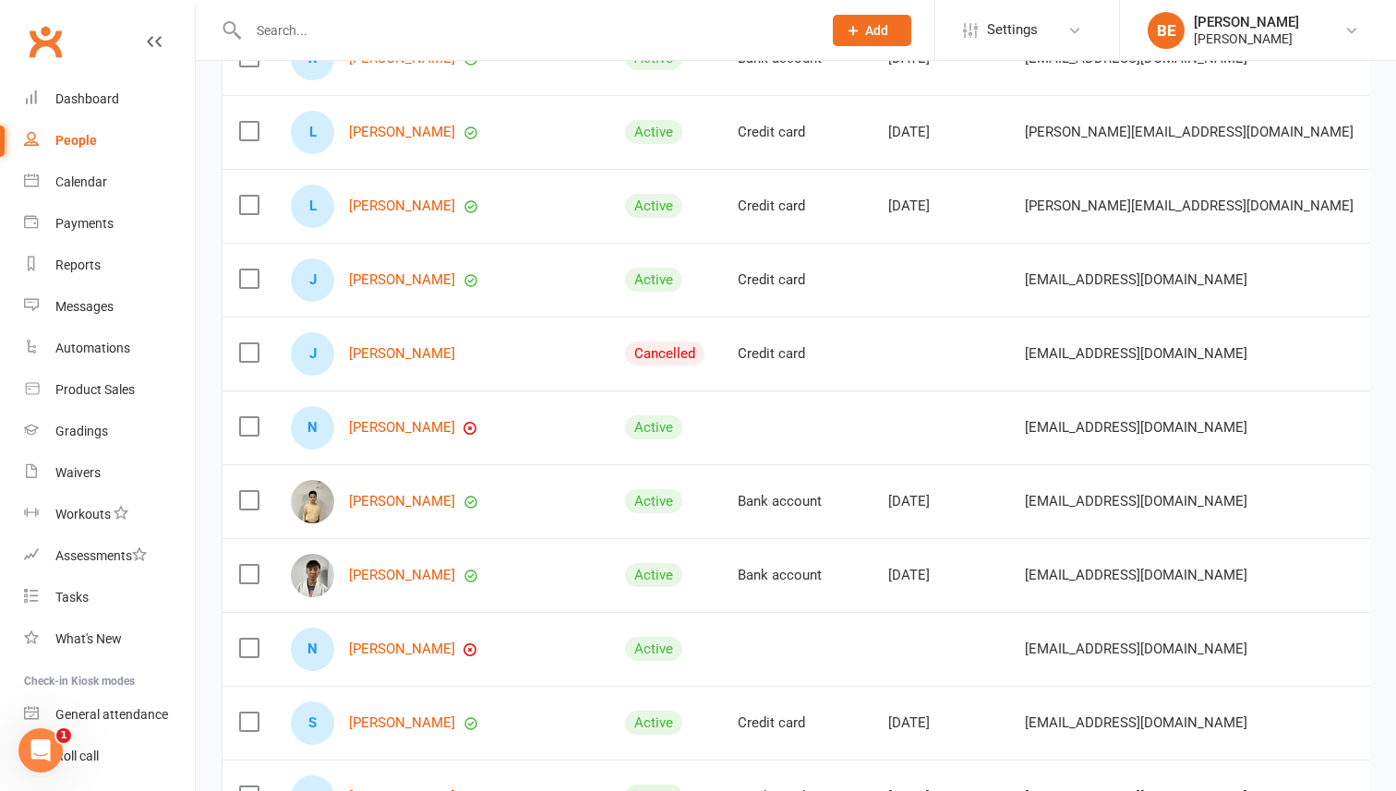
scroll to position [769, 0]
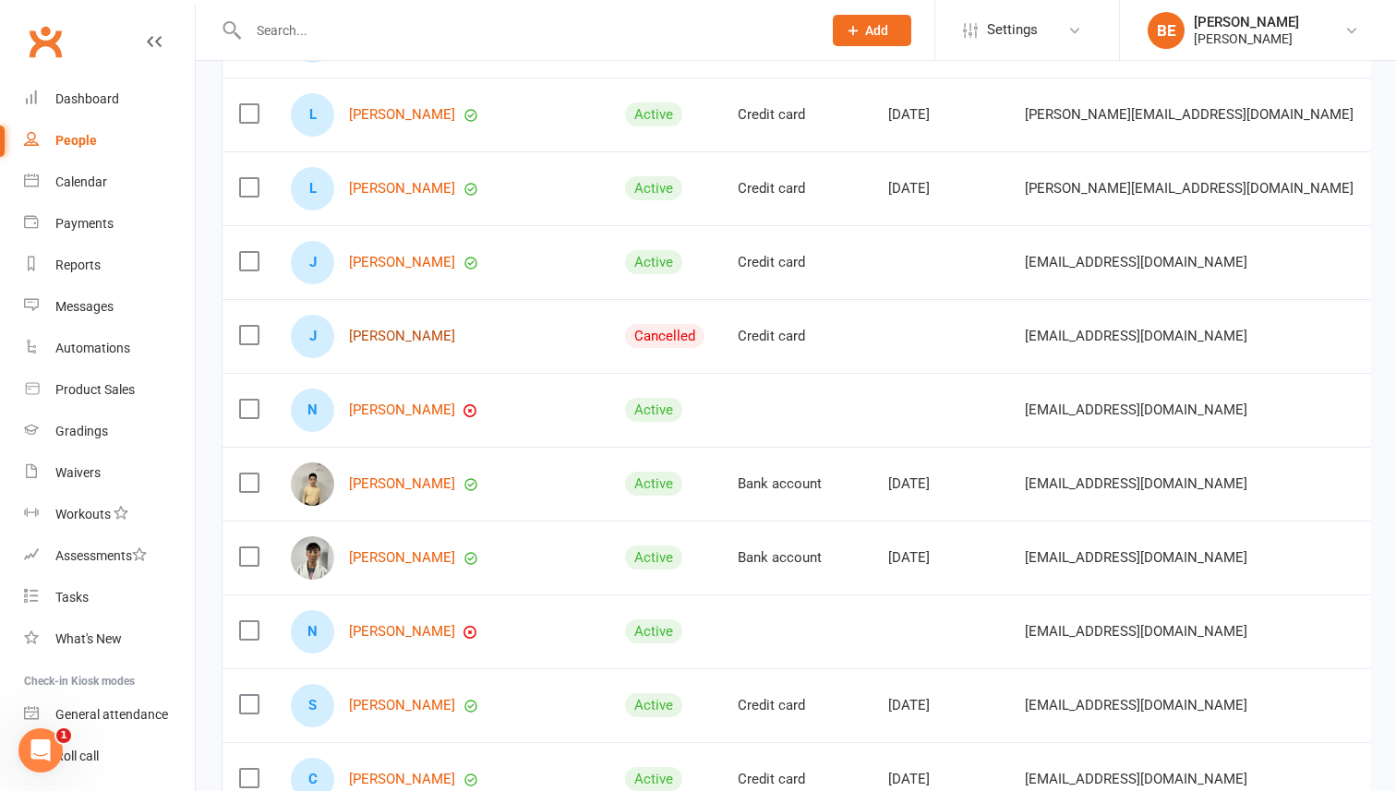
click at [400, 336] on link "[PERSON_NAME]" at bounding box center [402, 337] width 106 height 16
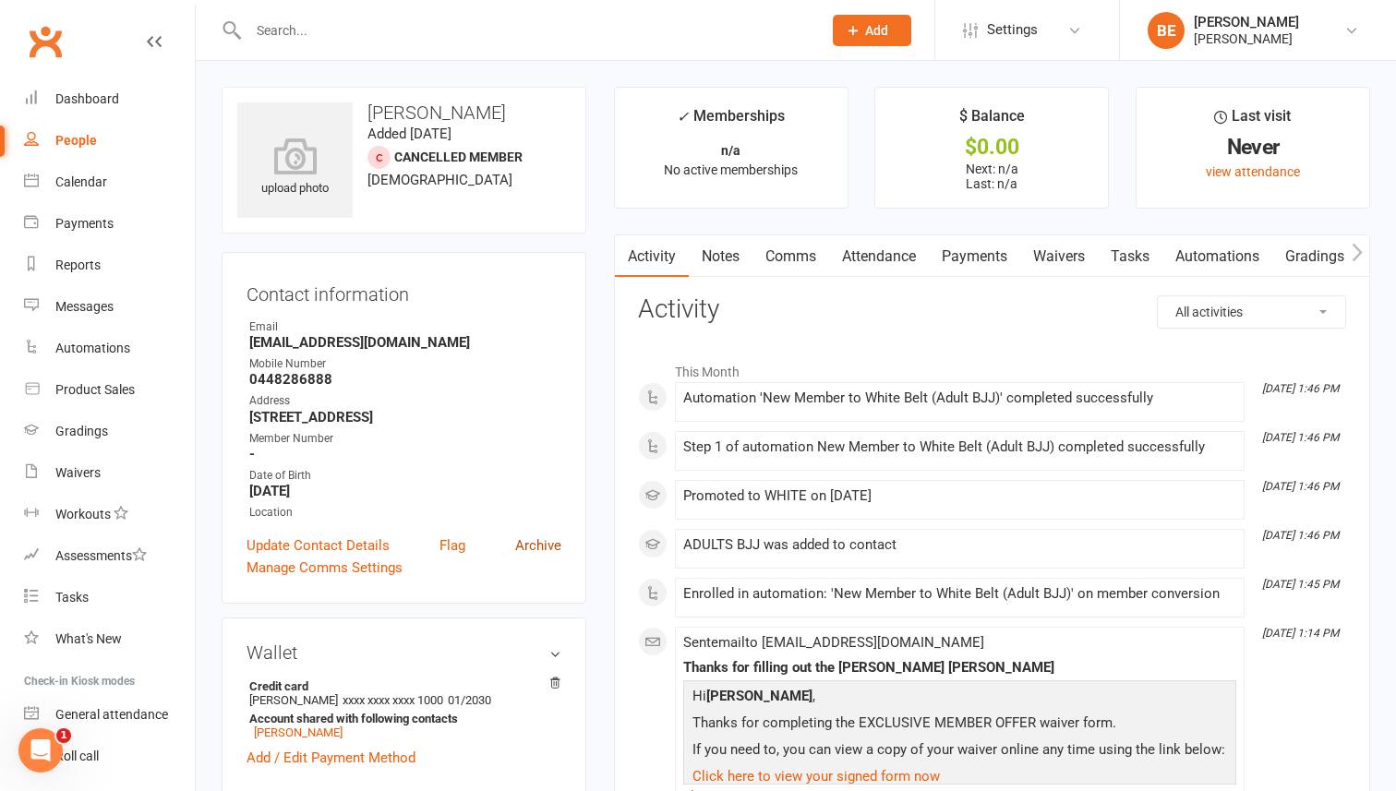
click at [538, 545] on link "Archive" at bounding box center [538, 545] width 46 height 22
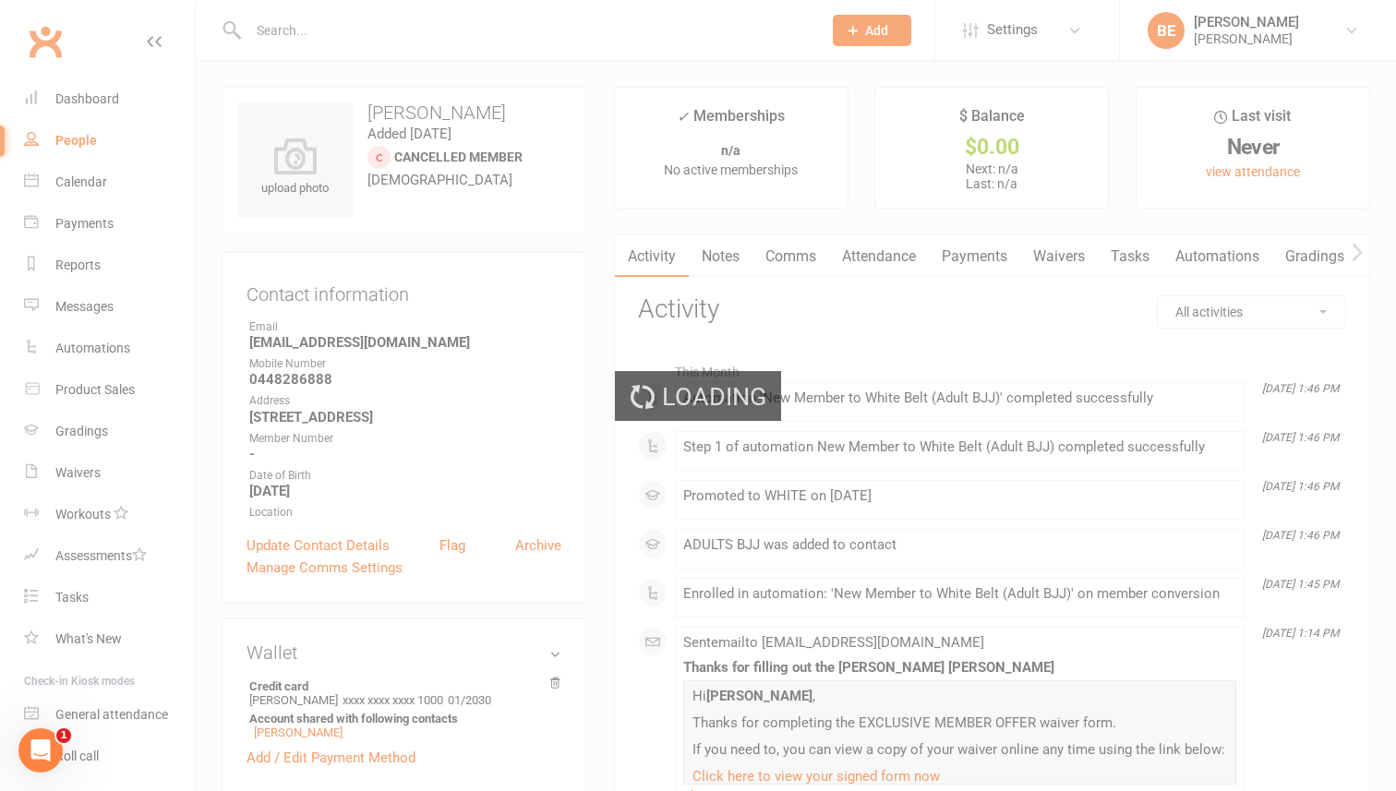
select select "50"
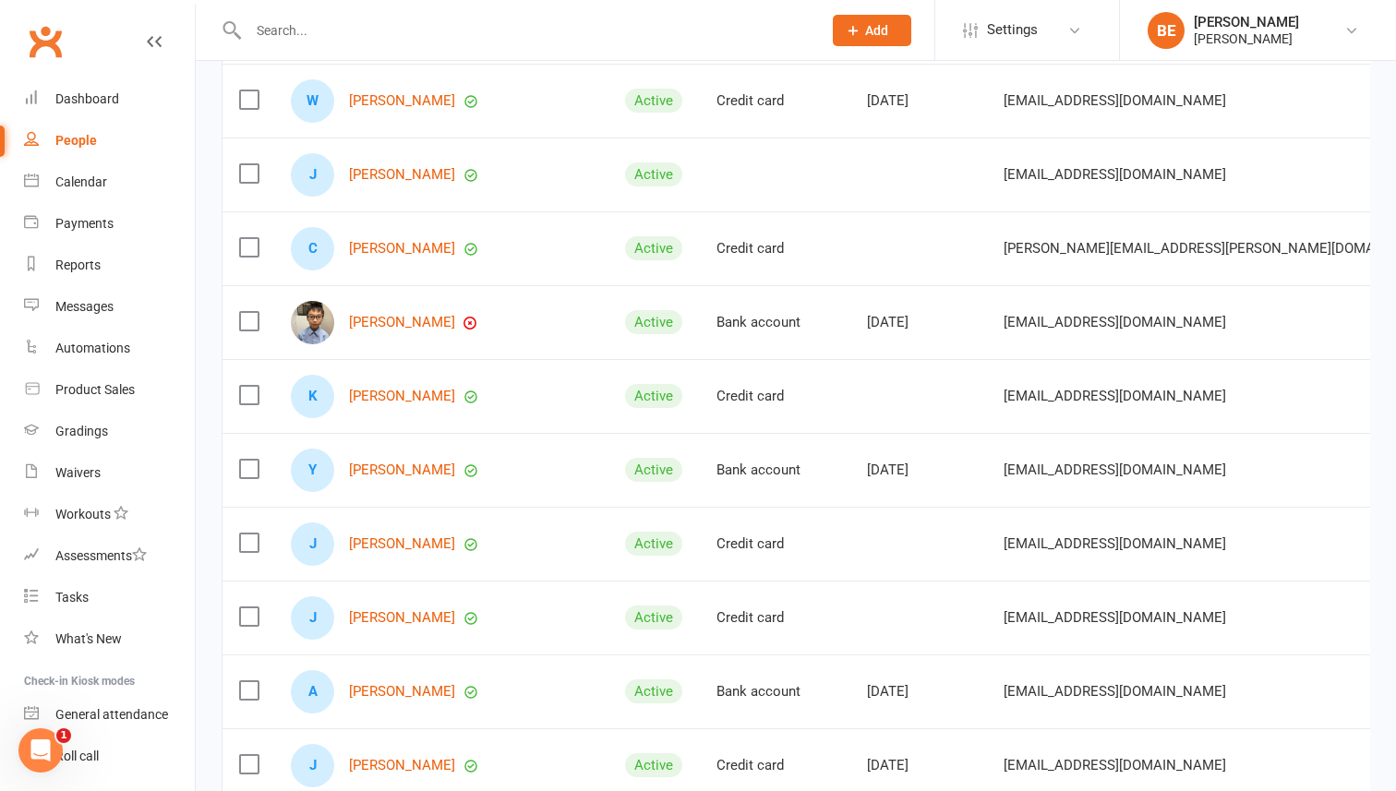
scroll to position [1732, 0]
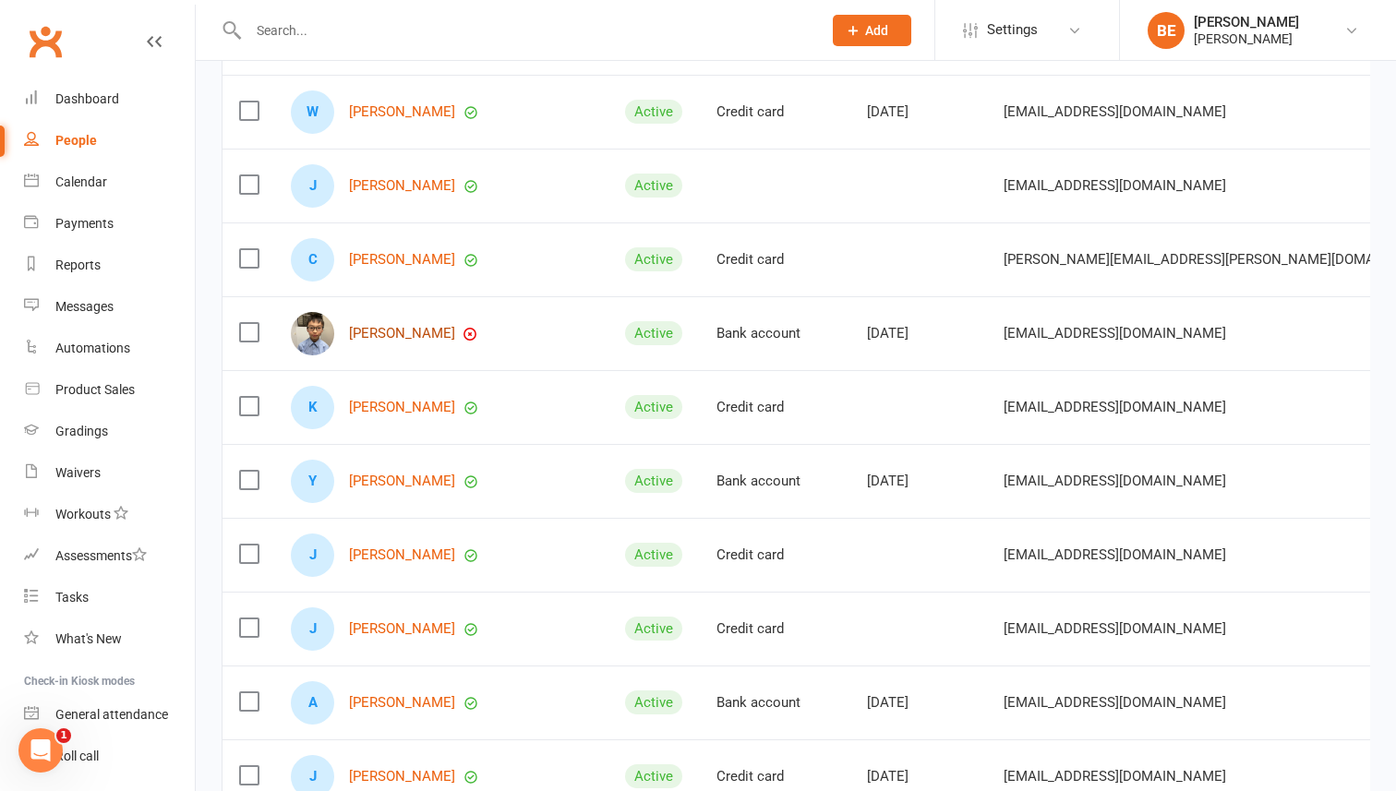
click at [378, 328] on link "[PERSON_NAME]" at bounding box center [402, 334] width 106 height 16
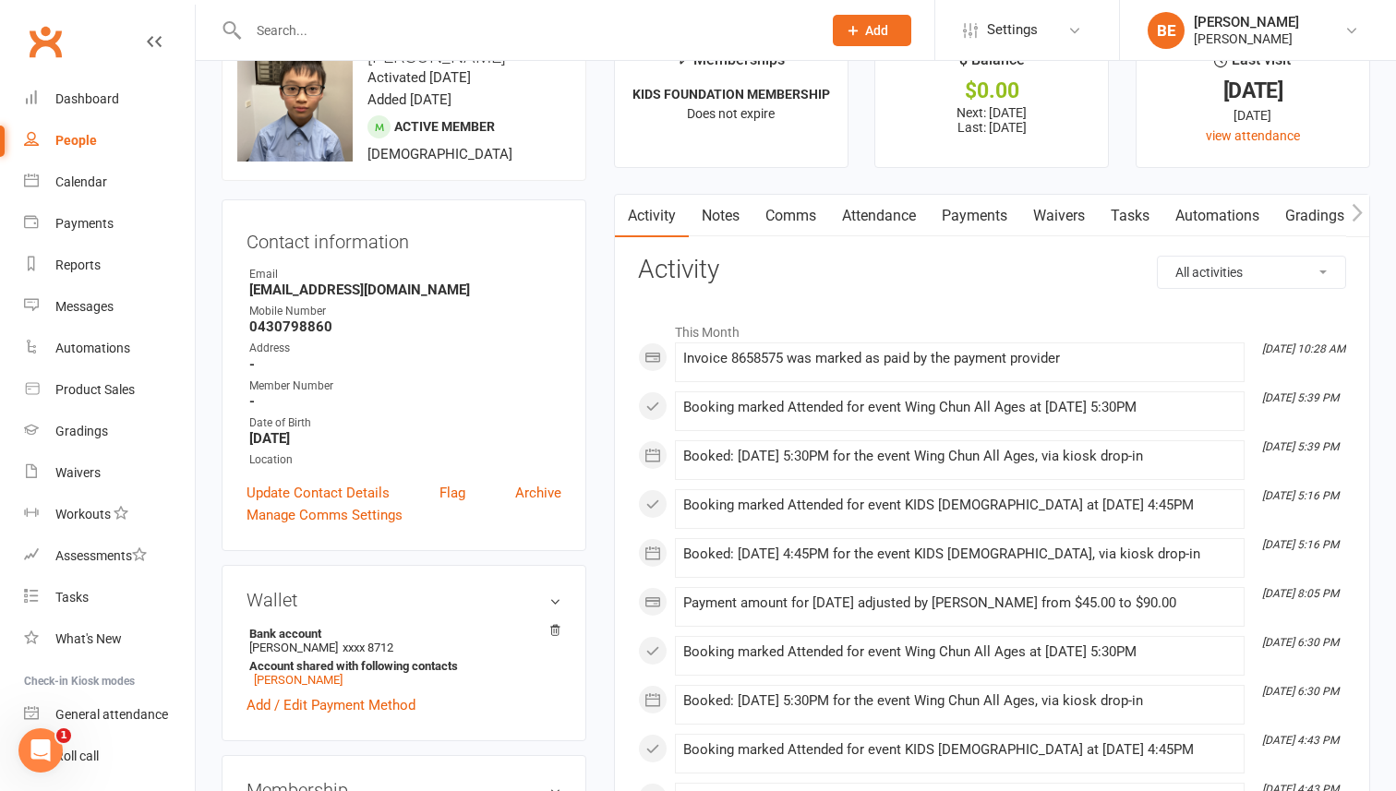
scroll to position [46, 0]
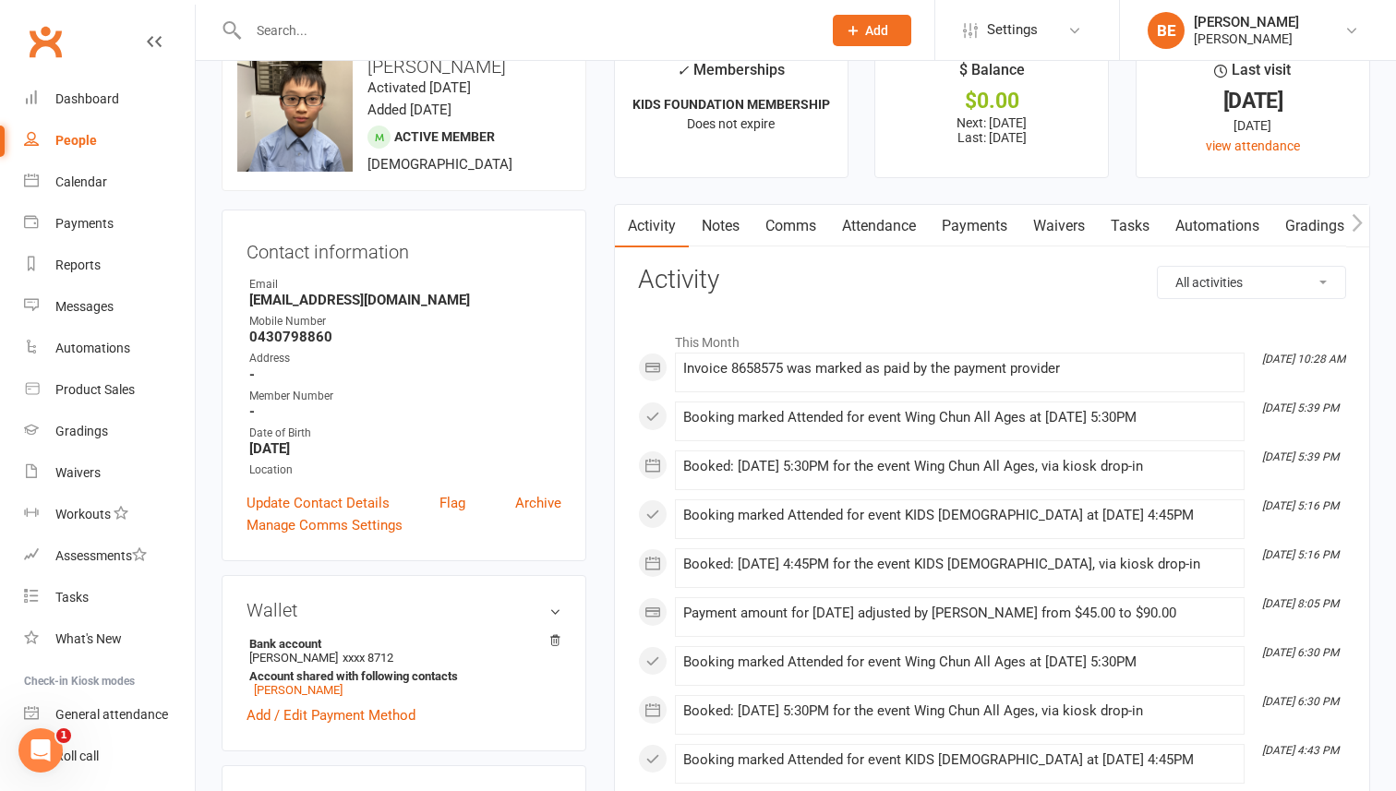
click at [991, 232] on link "Payments" at bounding box center [974, 226] width 91 height 42
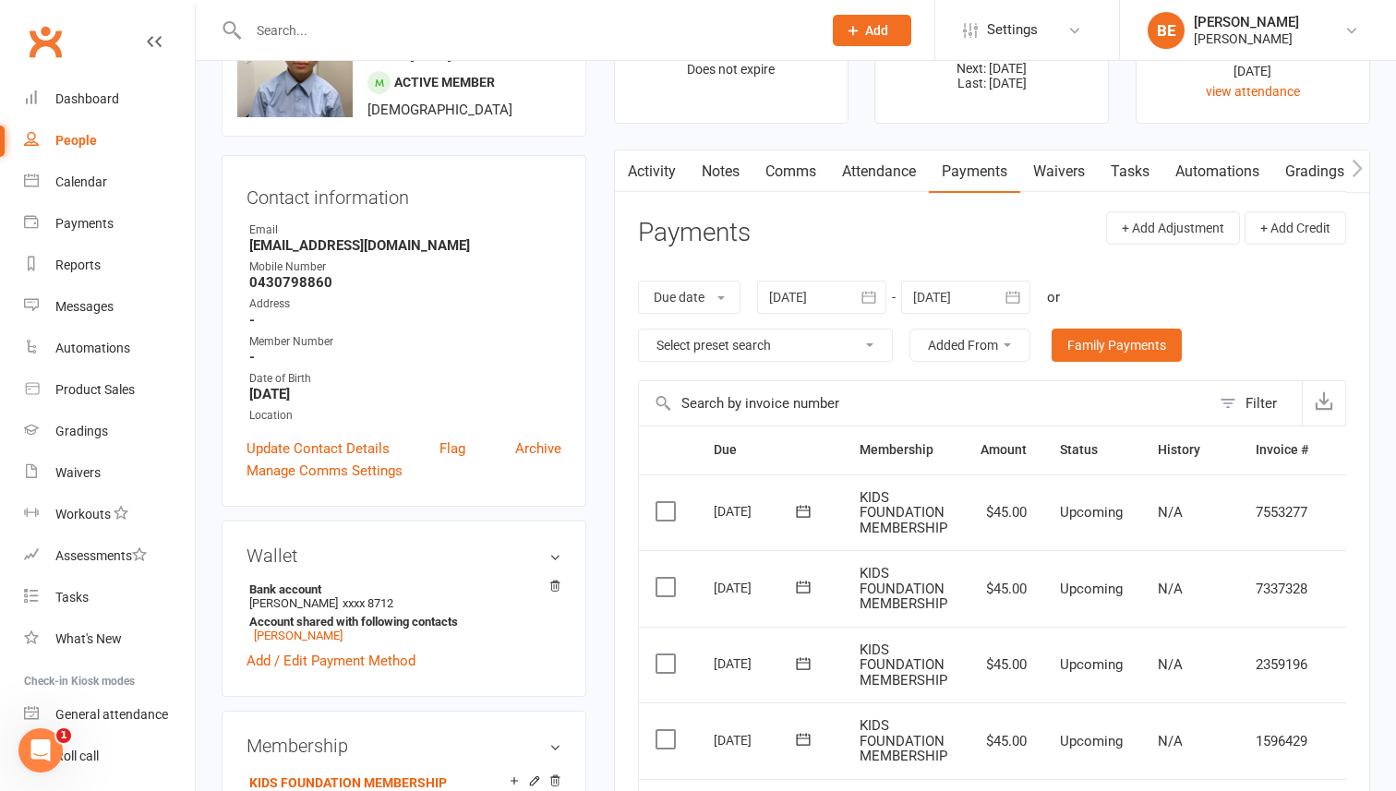
scroll to position [73, 0]
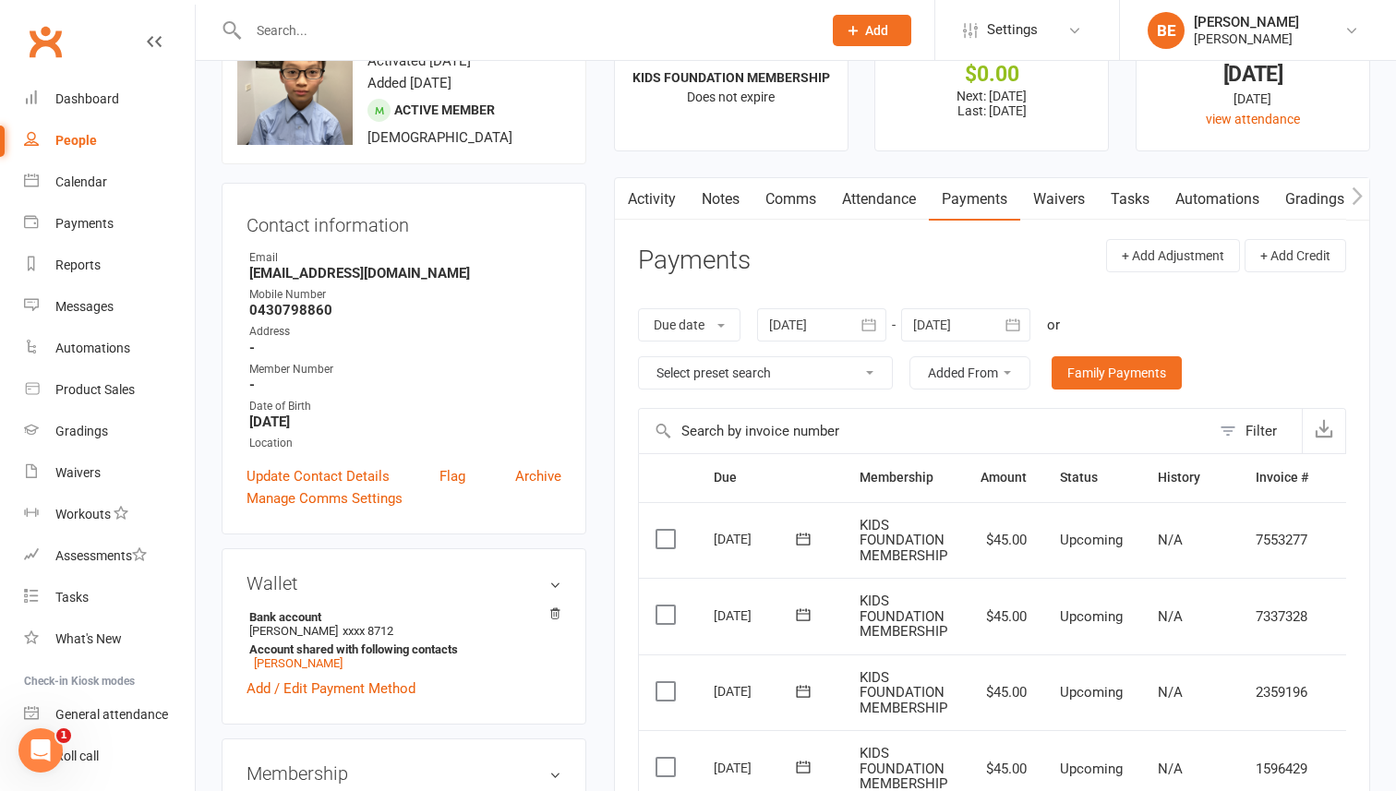
click at [81, 138] on div "People" at bounding box center [76, 140] width 42 height 15
select select "50"
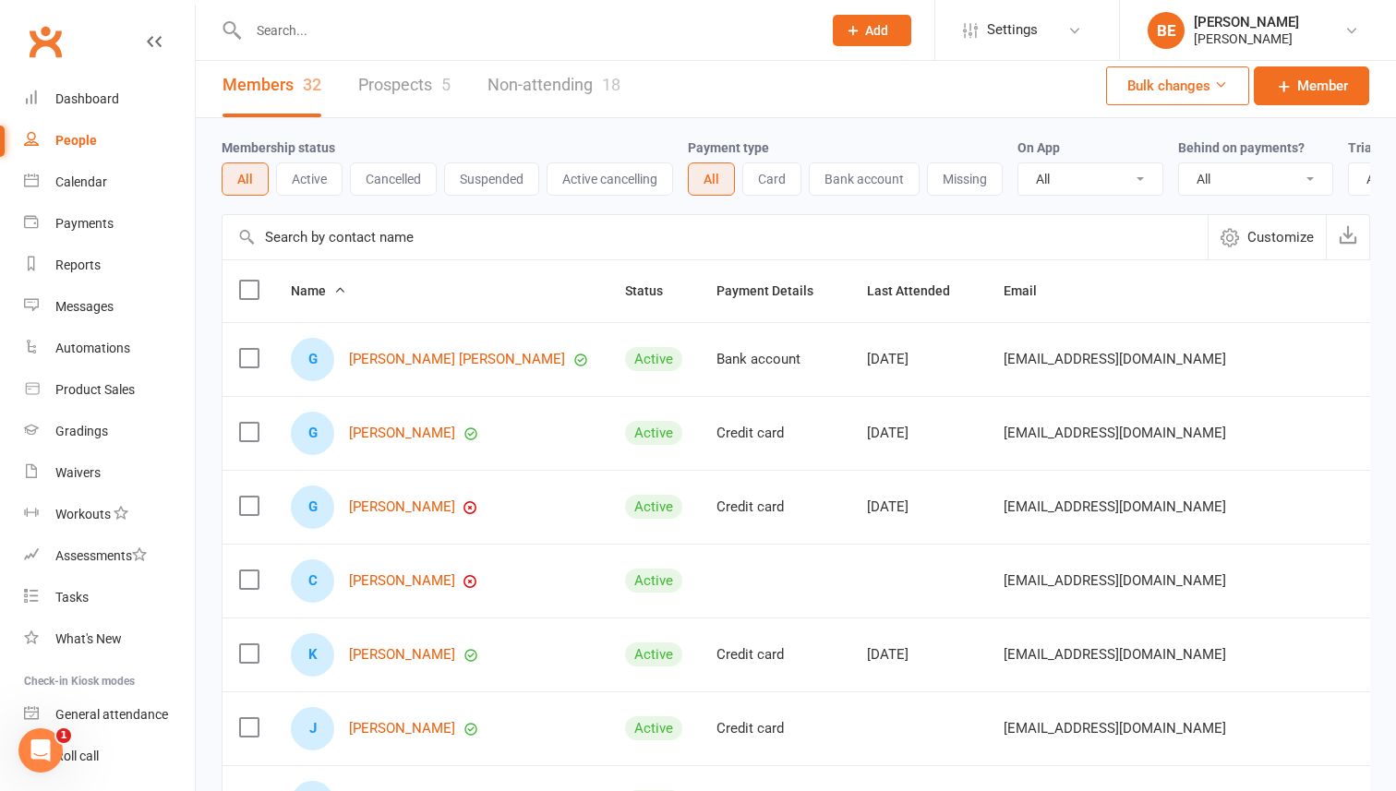
scroll to position [6, 0]
click at [409, 432] on link "[PERSON_NAME]" at bounding box center [402, 434] width 106 height 16
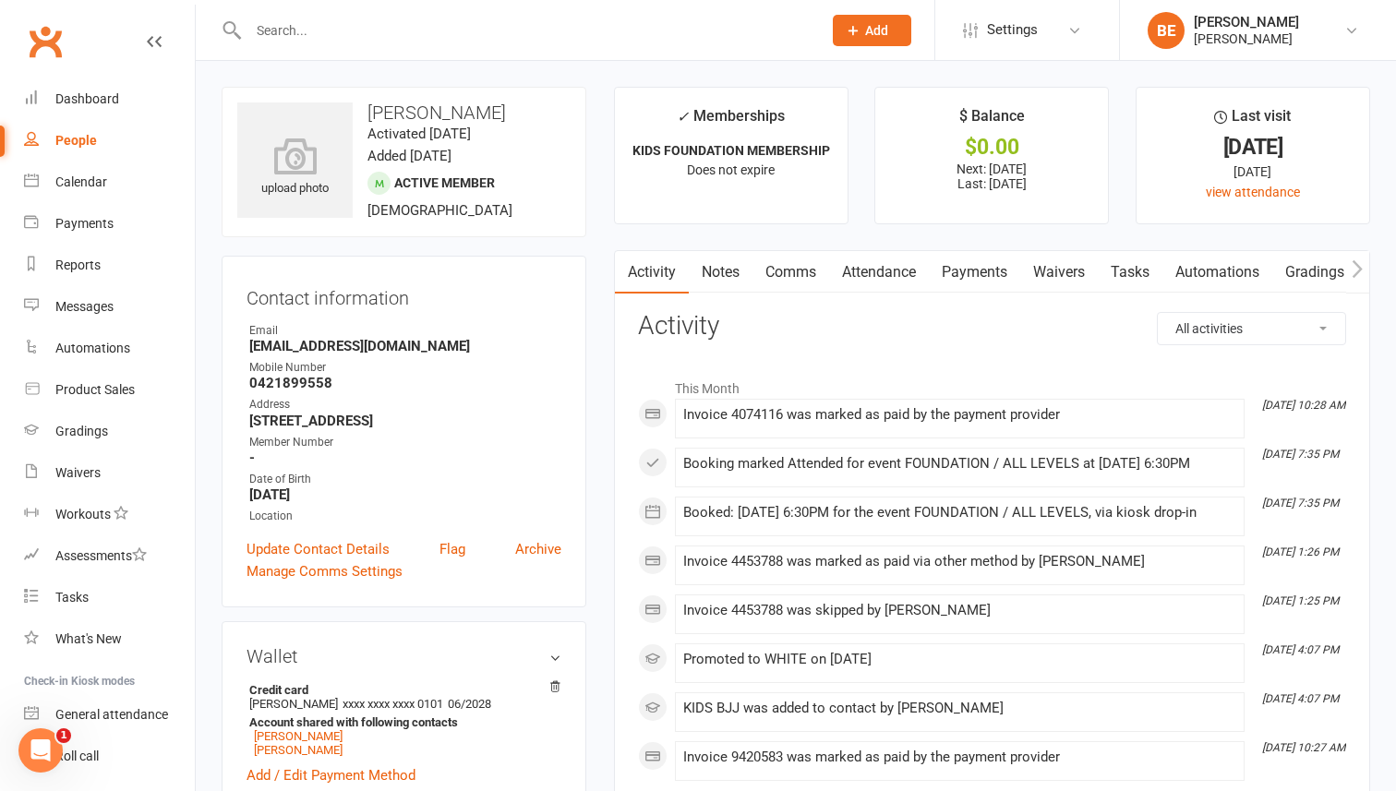
click at [977, 268] on link "Payments" at bounding box center [974, 272] width 91 height 42
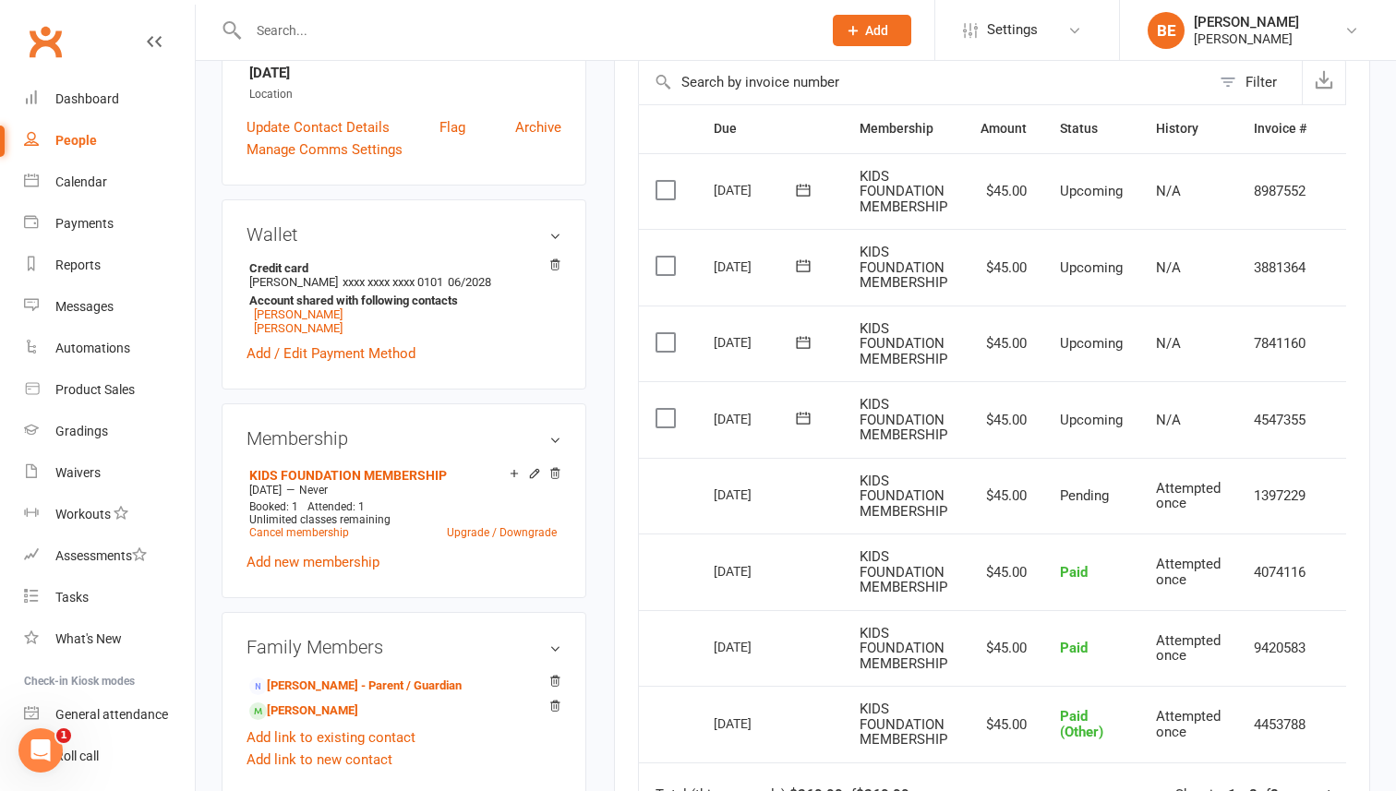
scroll to position [417, 0]
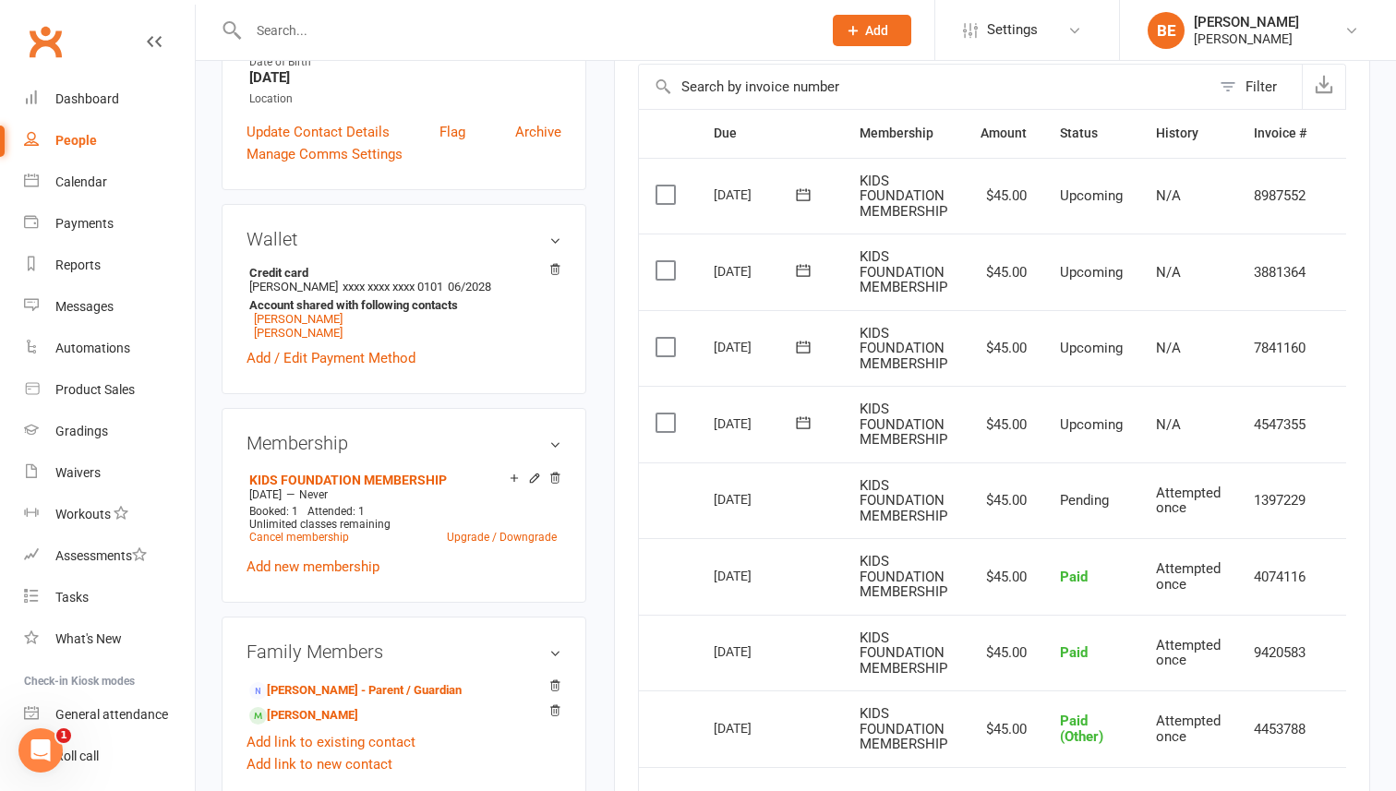
click at [81, 139] on div "People" at bounding box center [76, 140] width 42 height 15
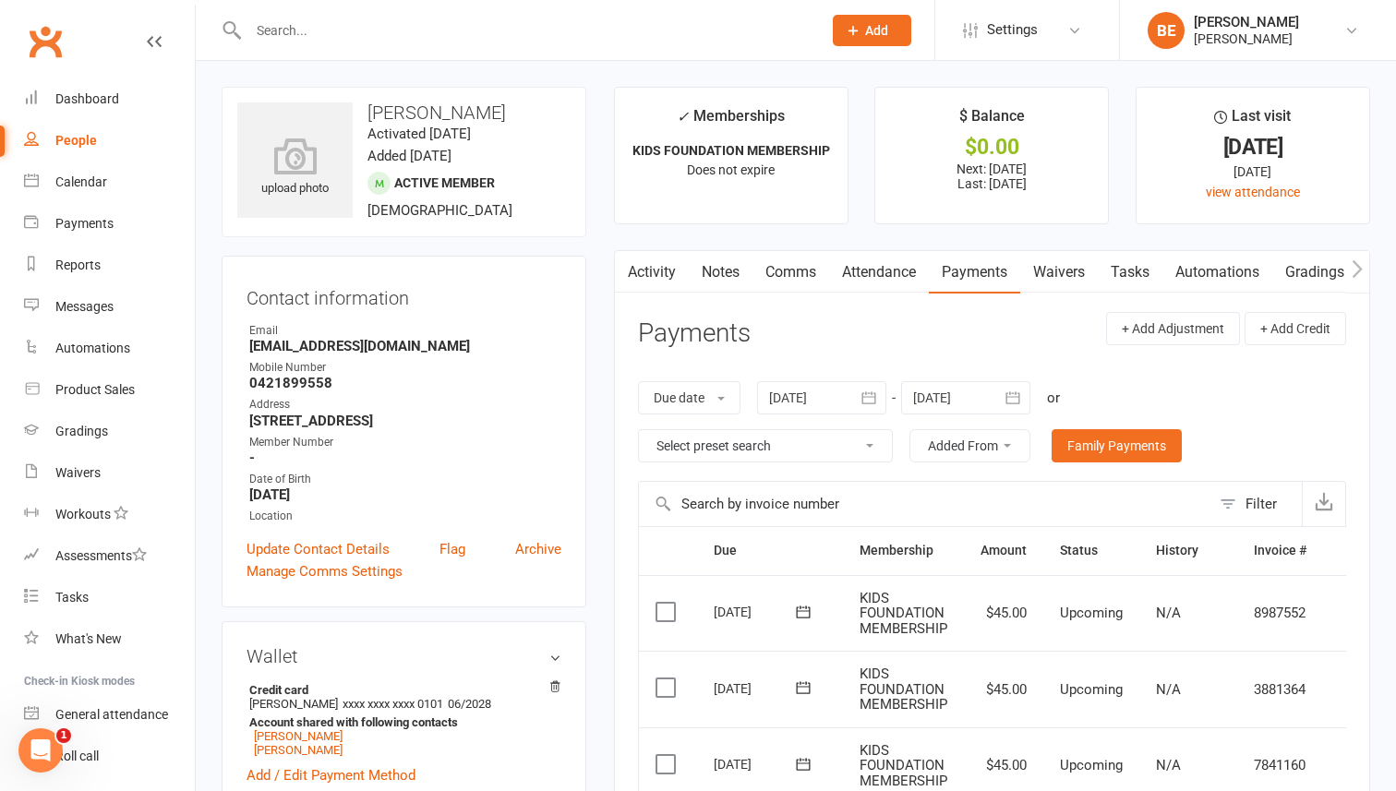
select select "50"
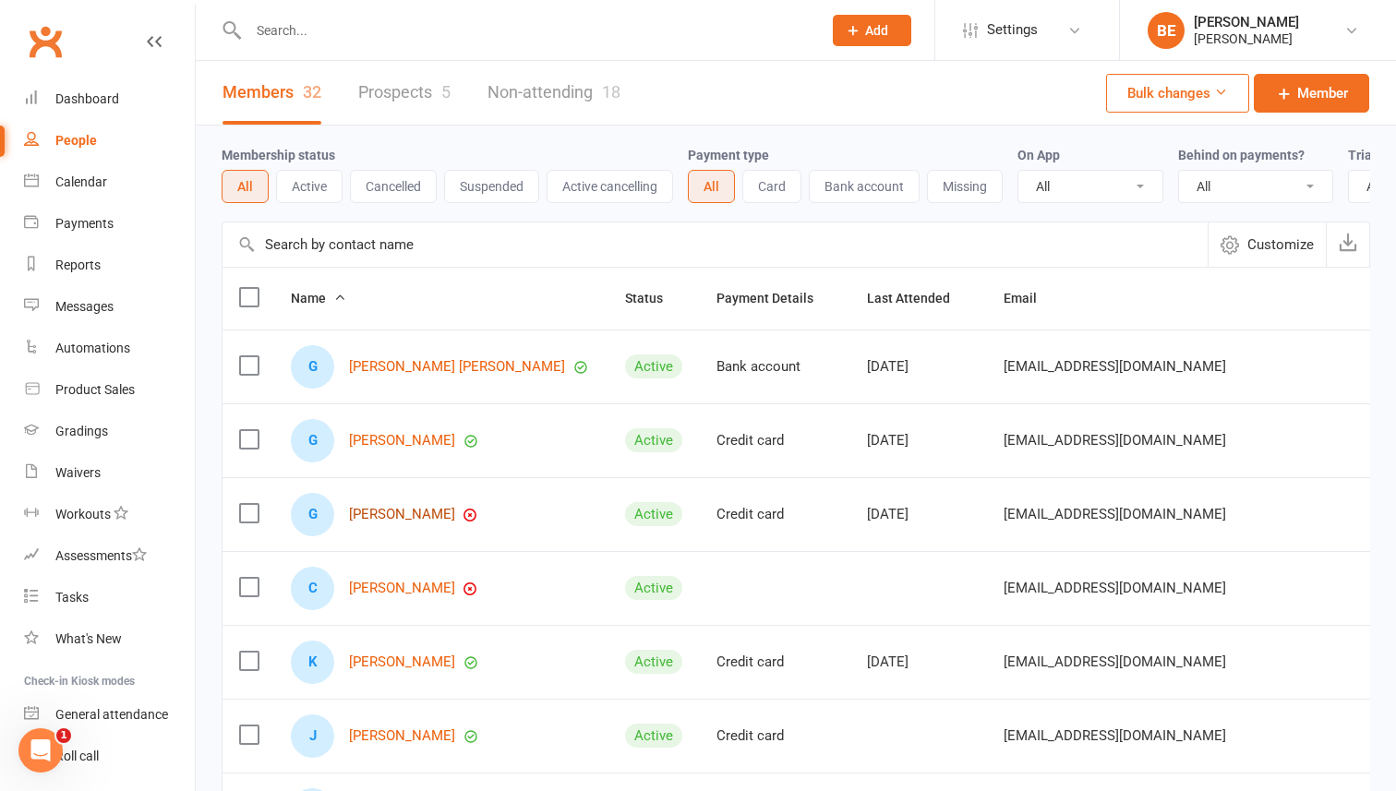
click at [387, 510] on link "[PERSON_NAME]" at bounding box center [402, 515] width 106 height 16
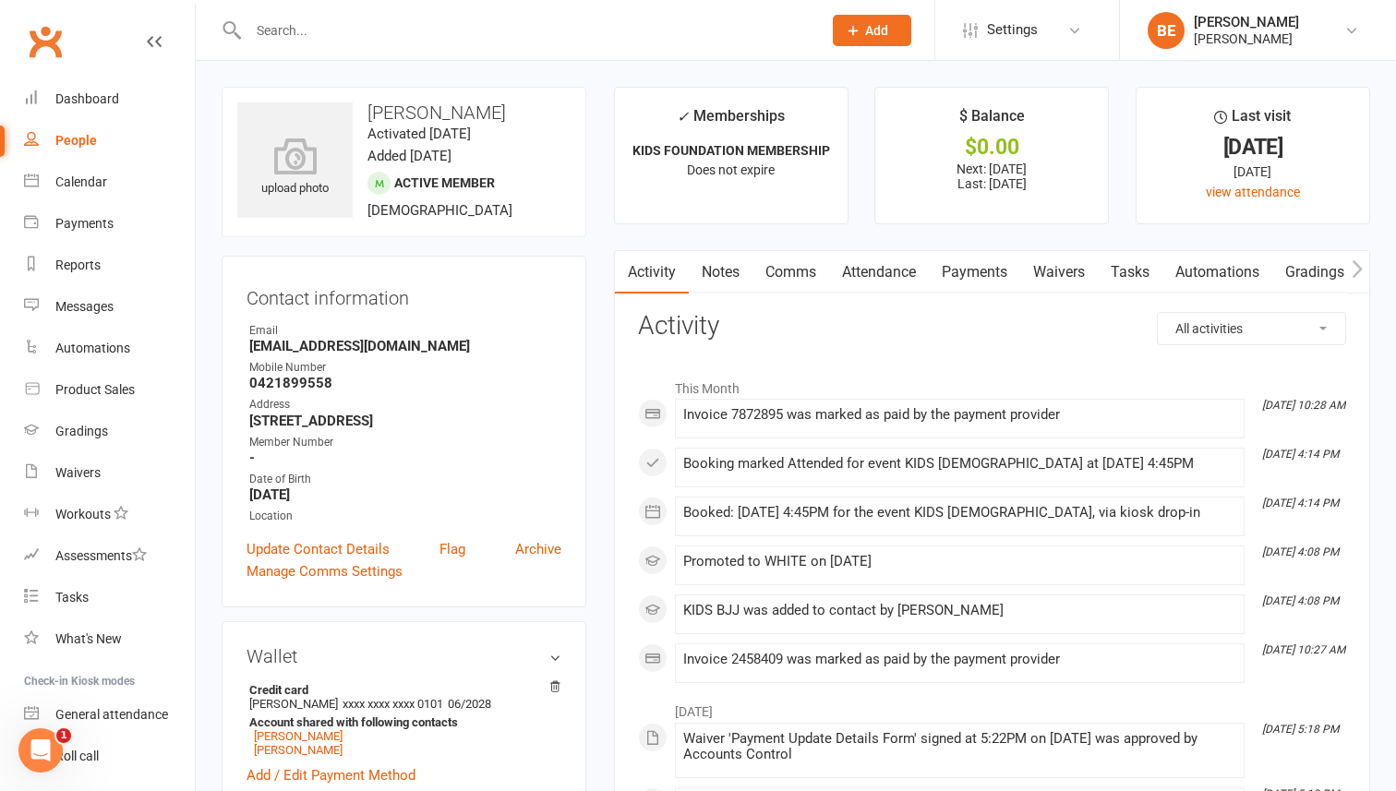
click at [989, 265] on link "Payments" at bounding box center [974, 272] width 91 height 42
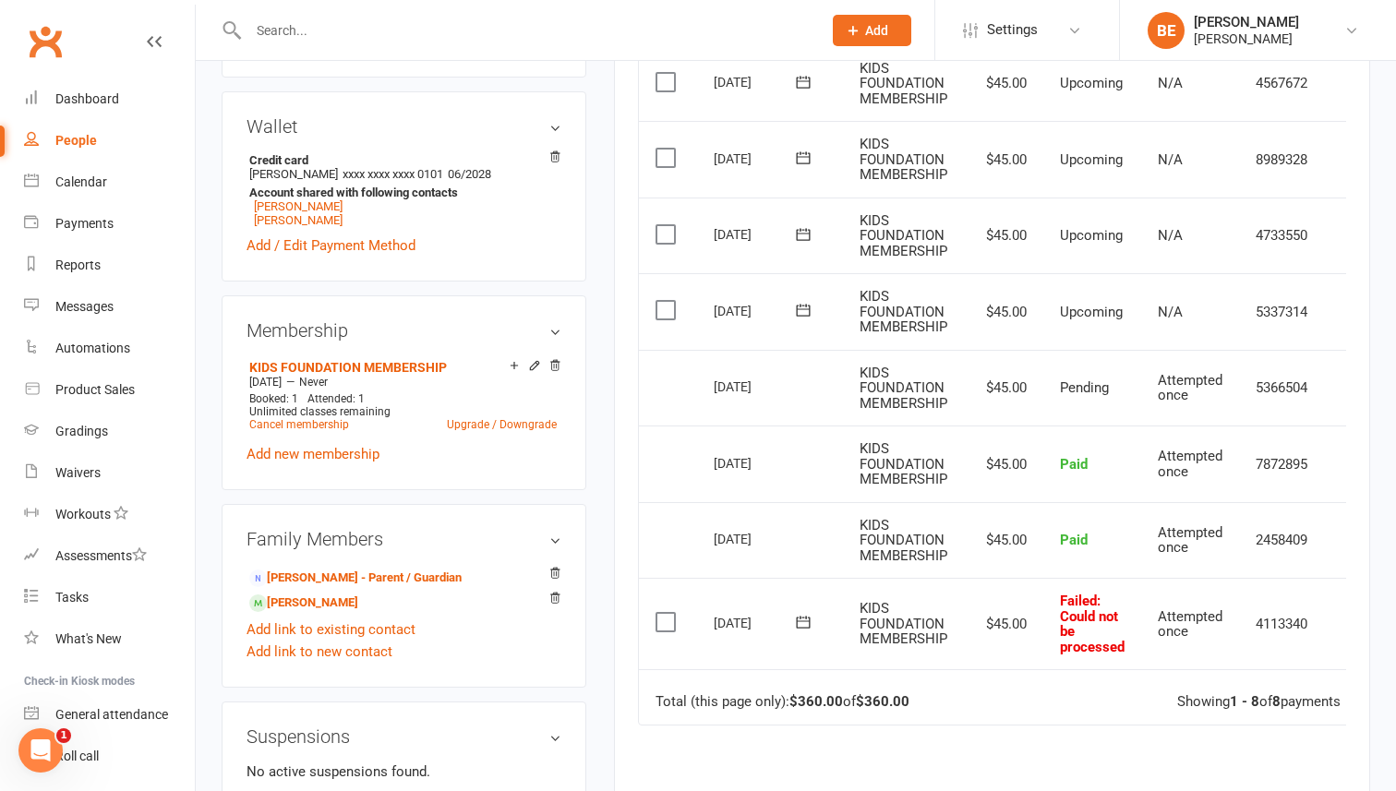
scroll to position [0, 36]
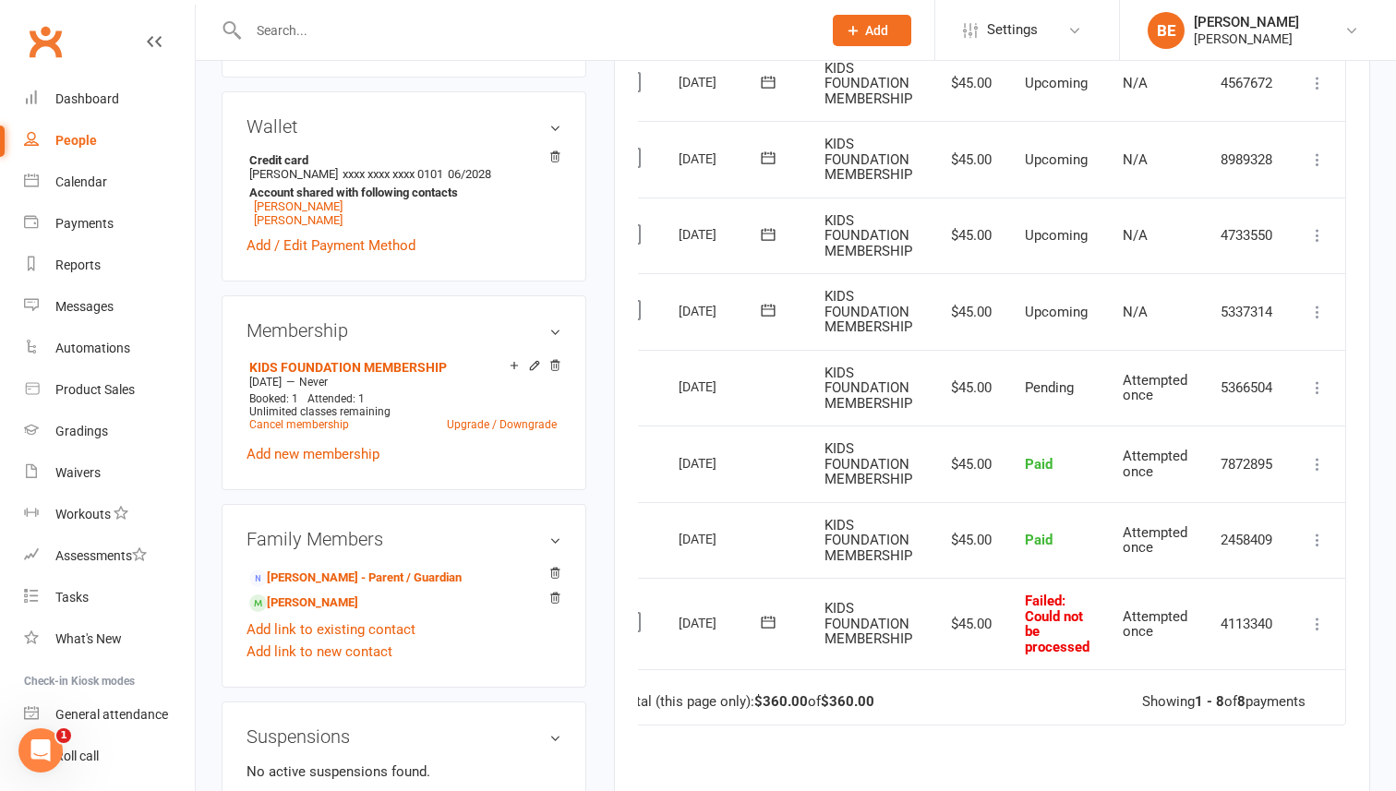
click at [1318, 627] on icon at bounding box center [1317, 624] width 18 height 18
click at [1215, 736] on link "Mark as Paid (Other)" at bounding box center [1236, 733] width 183 height 37
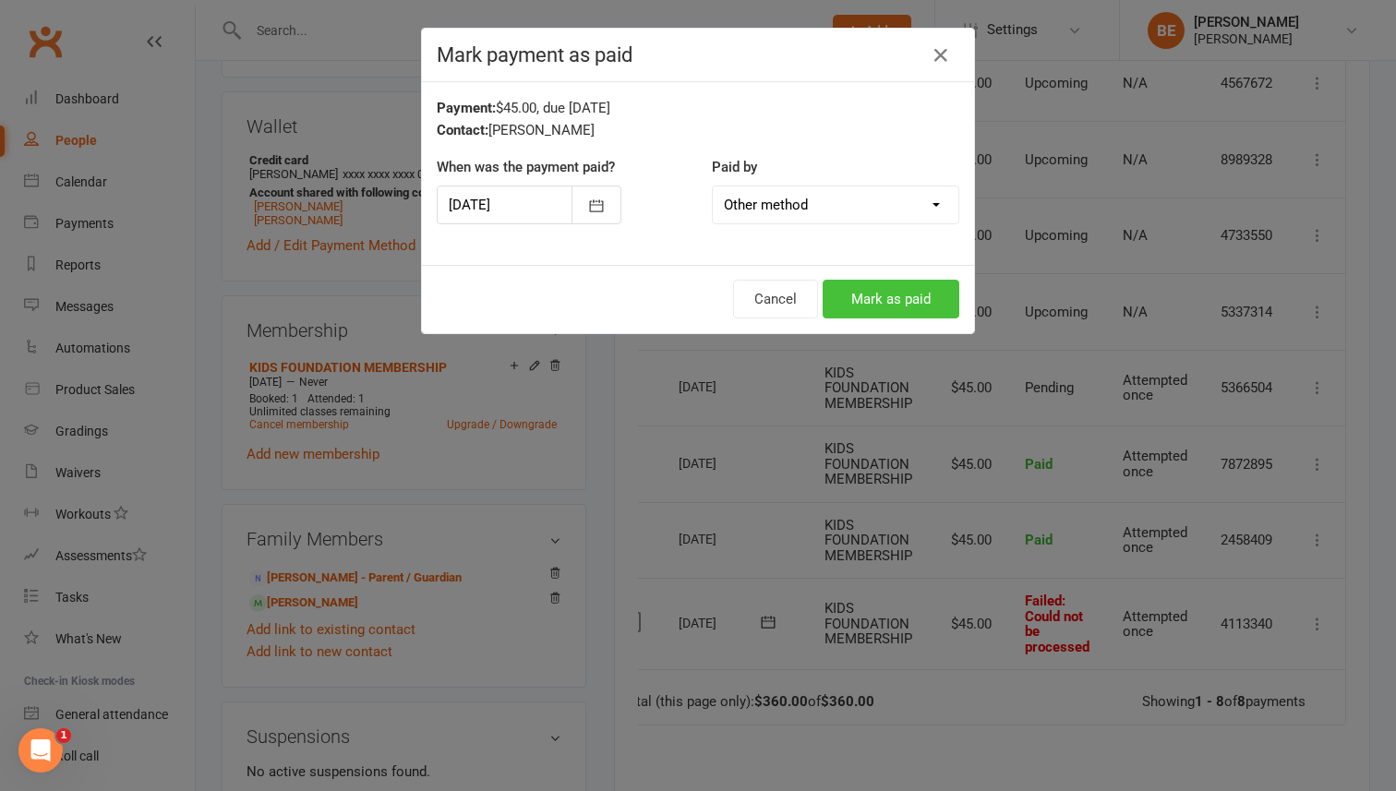
click at [897, 292] on button "Mark as paid" at bounding box center [890, 299] width 137 height 39
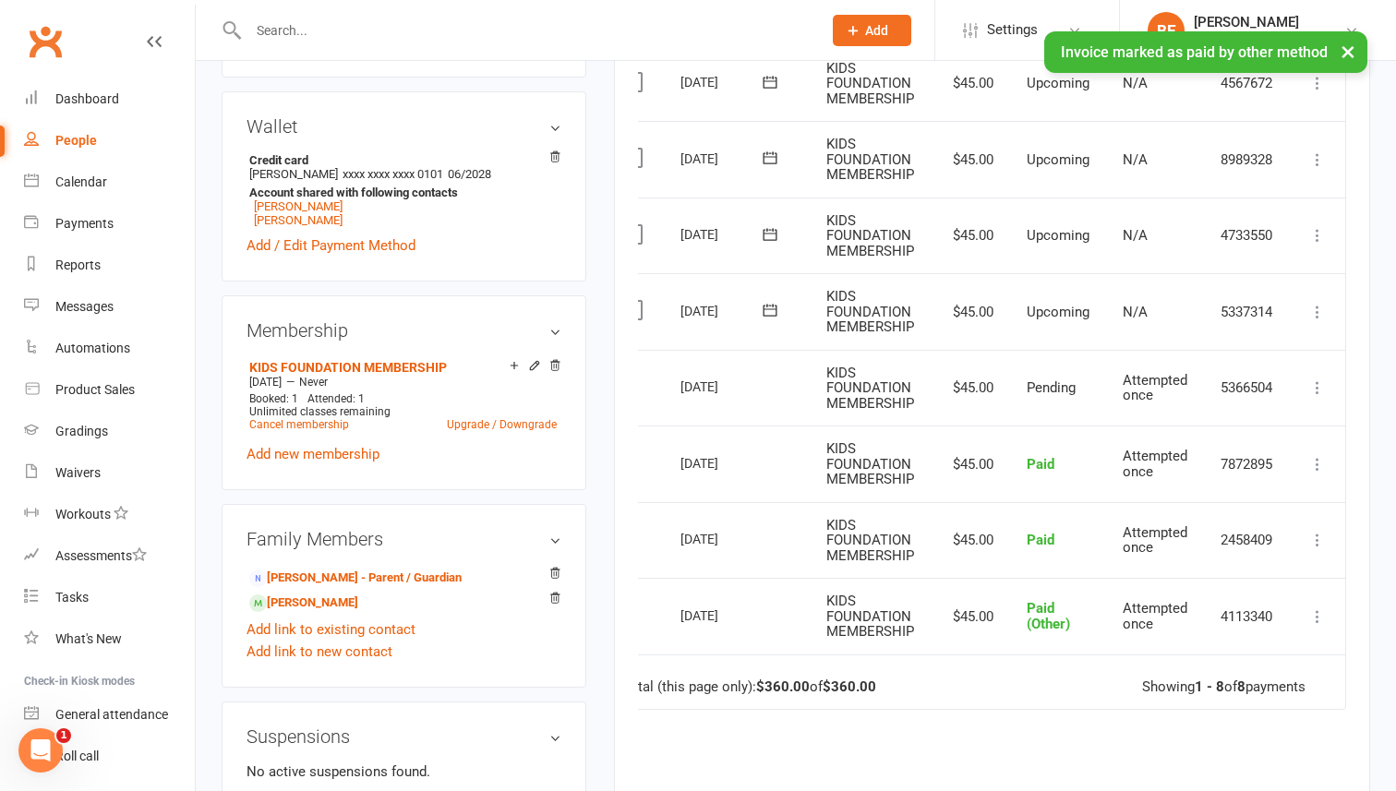
scroll to position [0, 34]
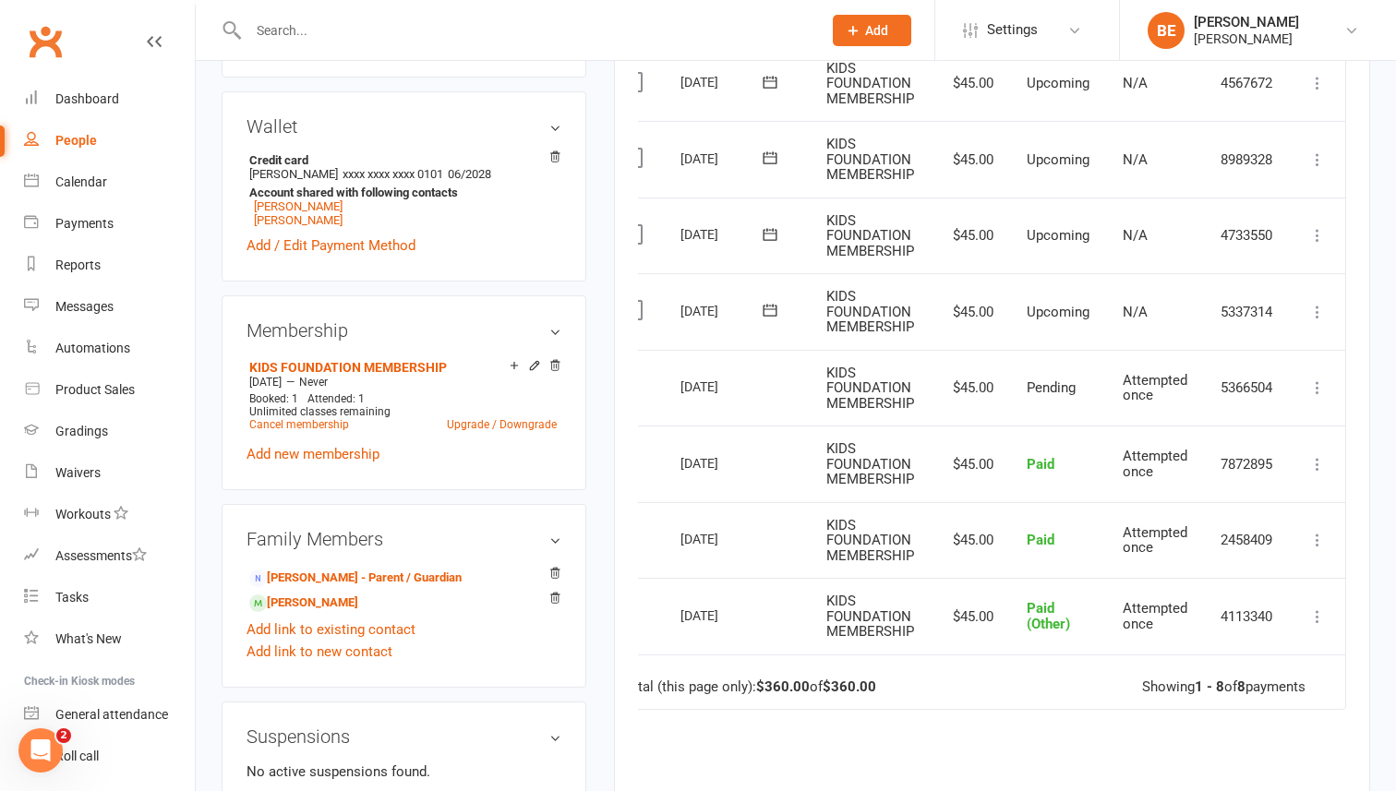
click at [75, 136] on div "People" at bounding box center [76, 140] width 42 height 15
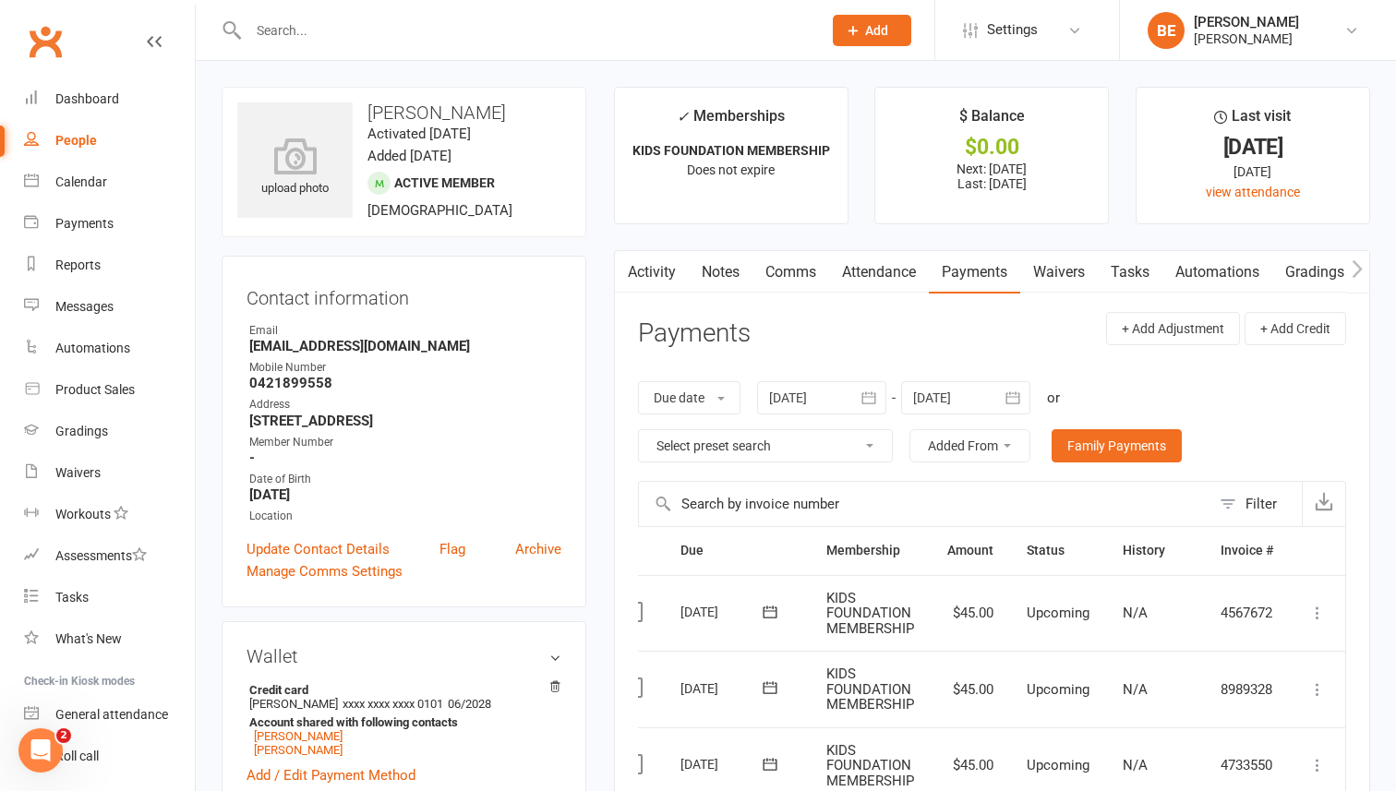
select select "50"
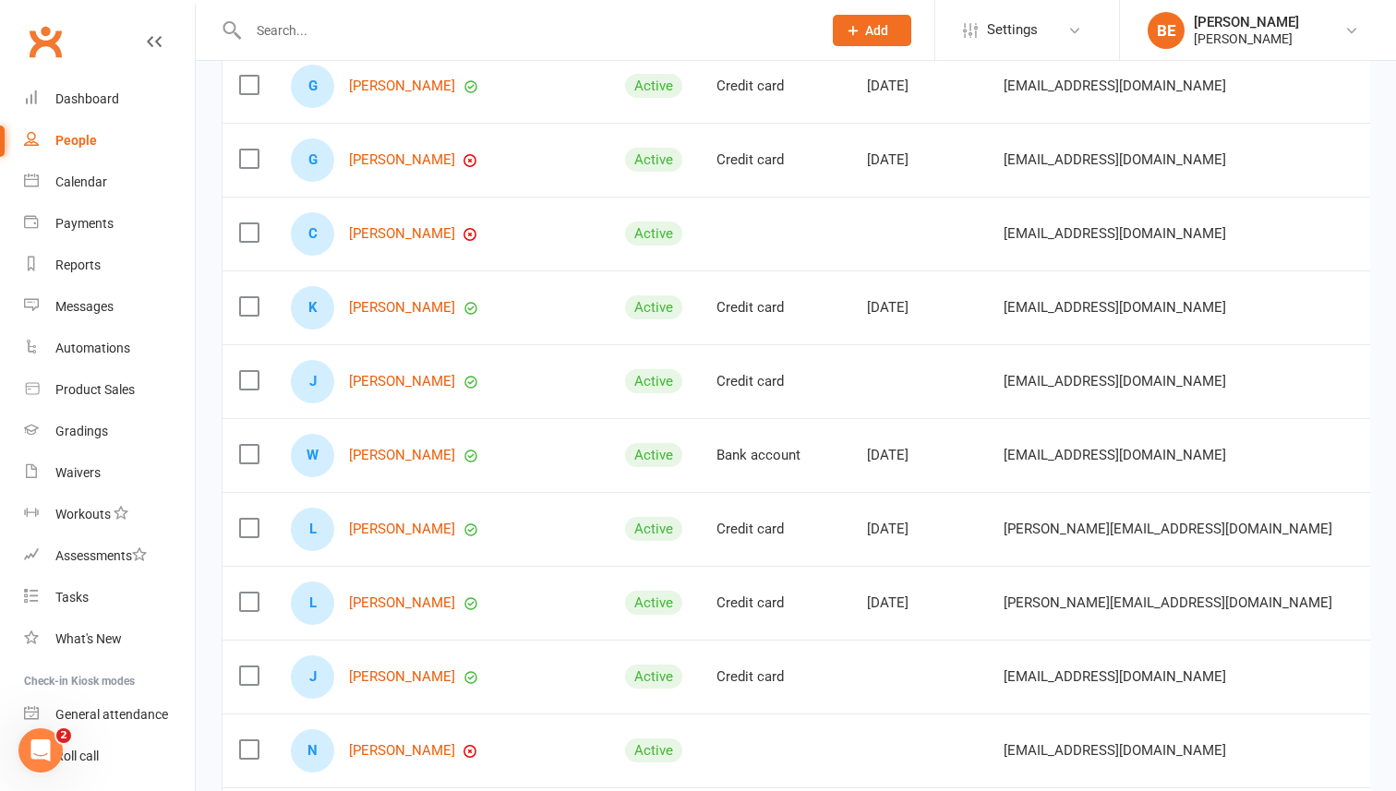
scroll to position [362, 0]
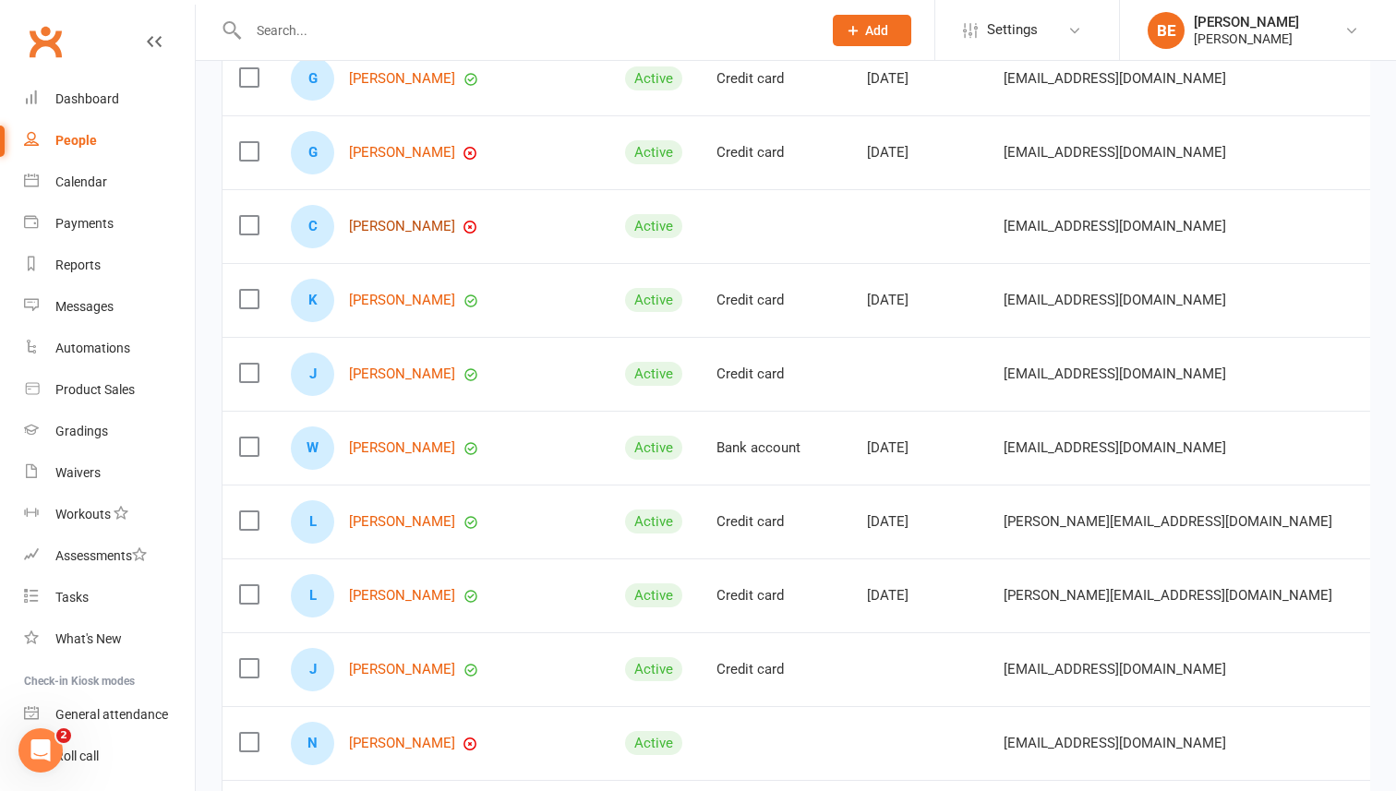
click at [396, 226] on link "[PERSON_NAME]" at bounding box center [402, 227] width 106 height 16
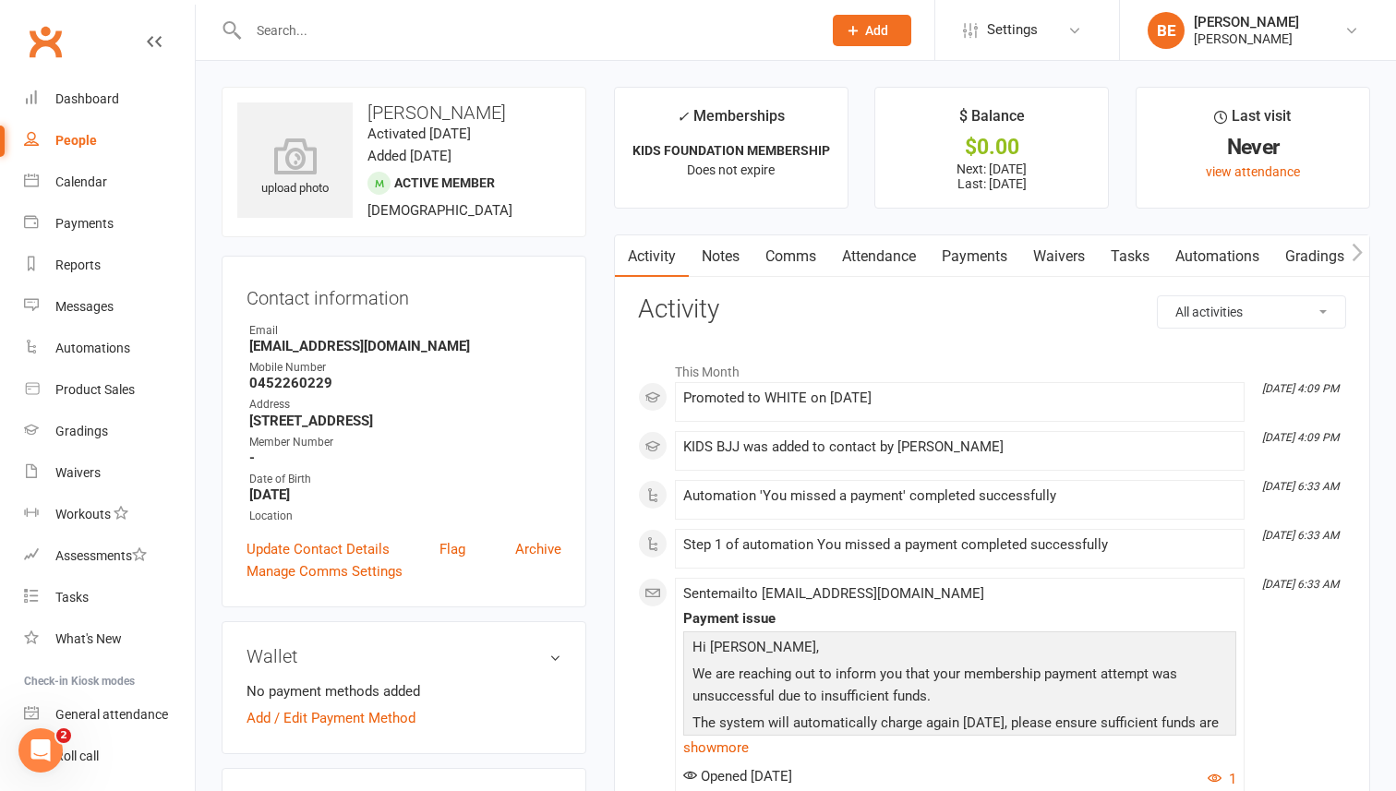
click at [967, 251] on link "Payments" at bounding box center [974, 256] width 91 height 42
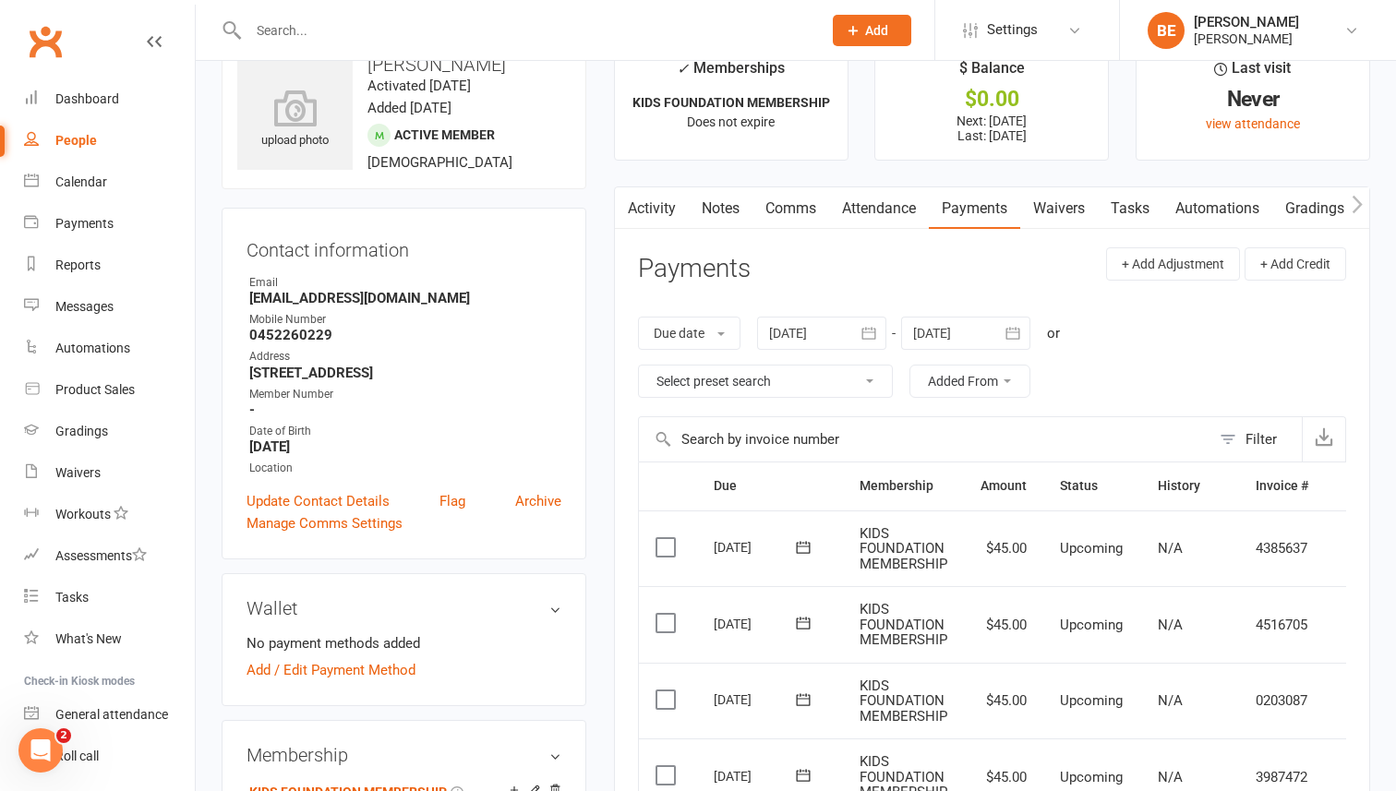
scroll to position [0, 1]
click at [1072, 209] on link "Waivers" at bounding box center [1058, 208] width 78 height 42
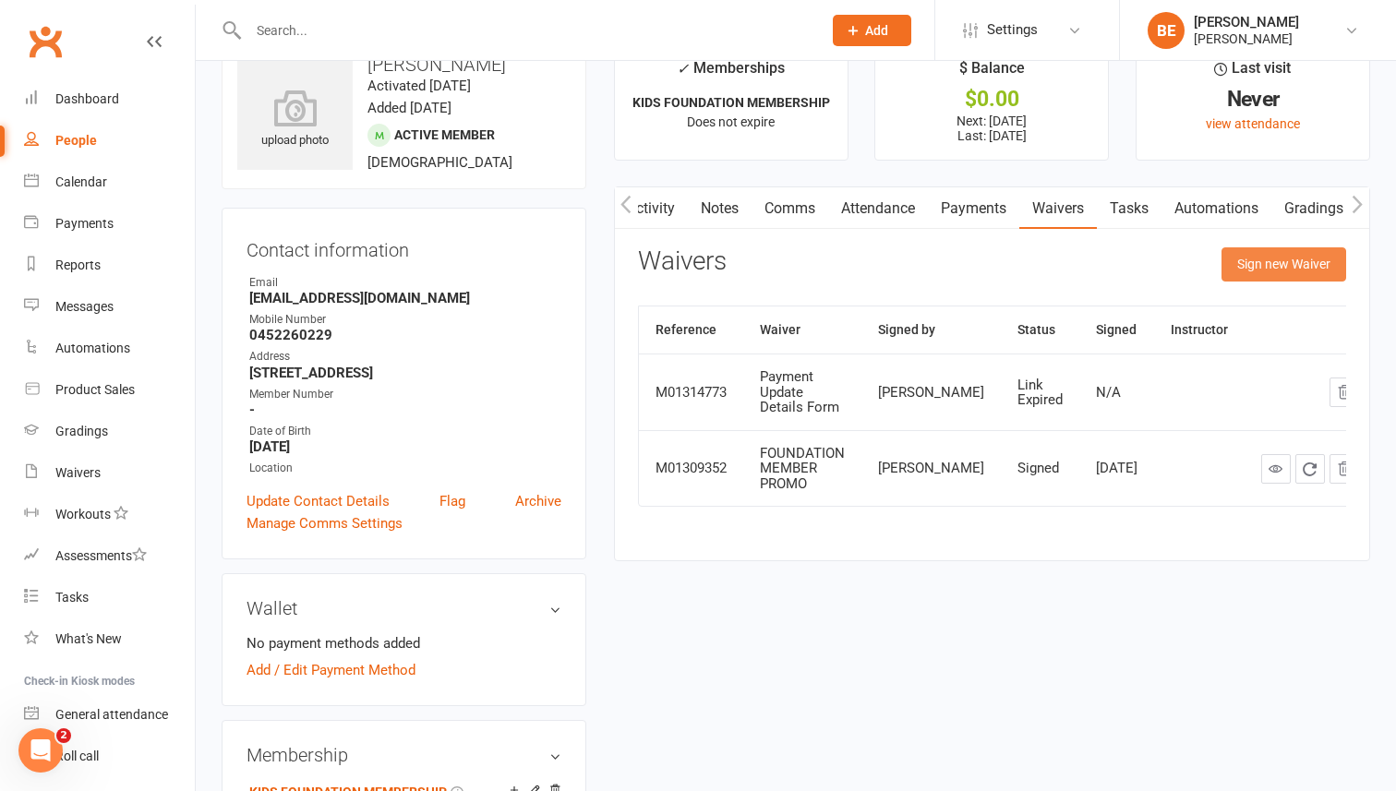
click at [1251, 273] on button "Sign new Waiver" at bounding box center [1283, 263] width 125 height 33
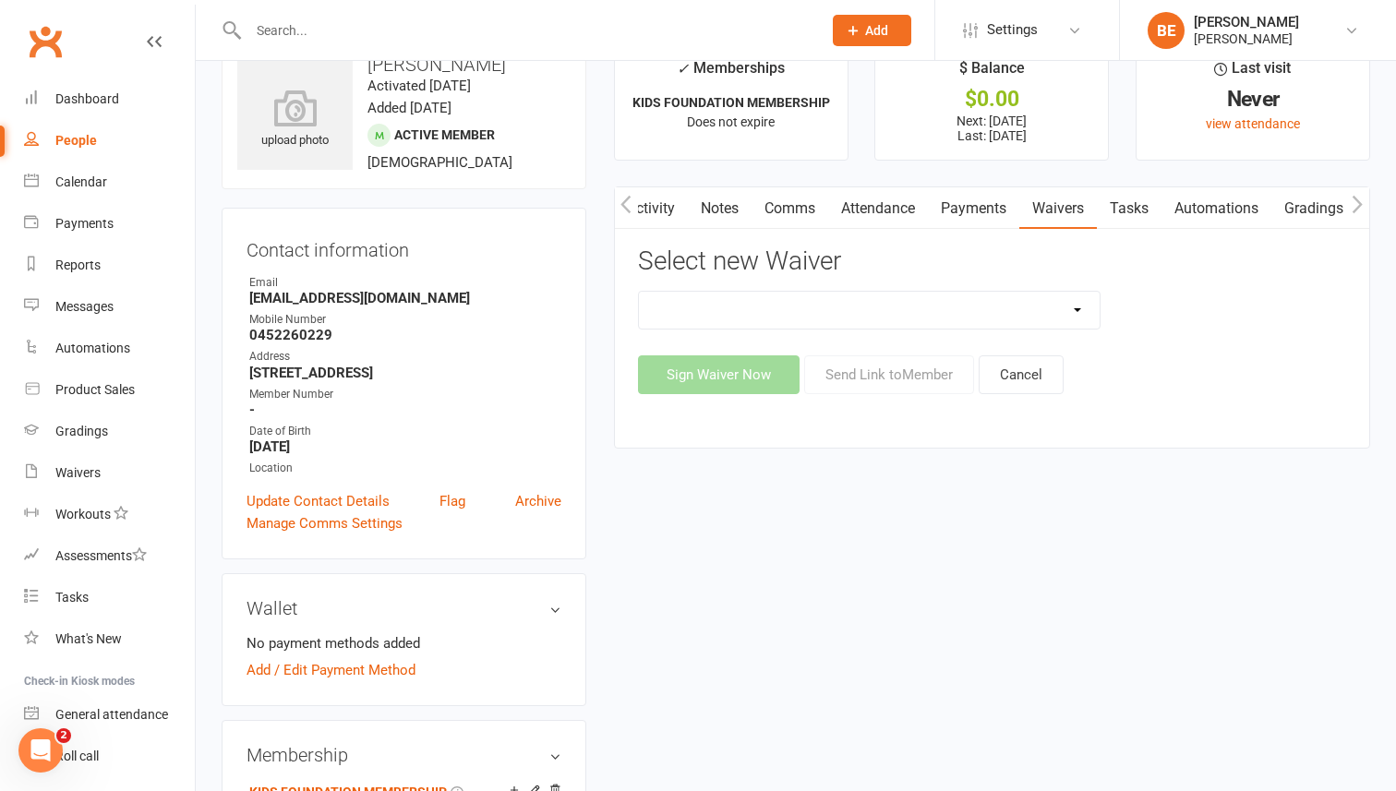
click at [1079, 311] on select "EXCLUSIVE MEMBER OFFER FOUNDATION MEMBER PROMO KIDS HOLIDAY CAMP ([DATE] - [DAT…" at bounding box center [870, 310] width 462 height 37
select select "14502"
click at [860, 377] on button "Send Link to Member" at bounding box center [889, 374] width 170 height 39
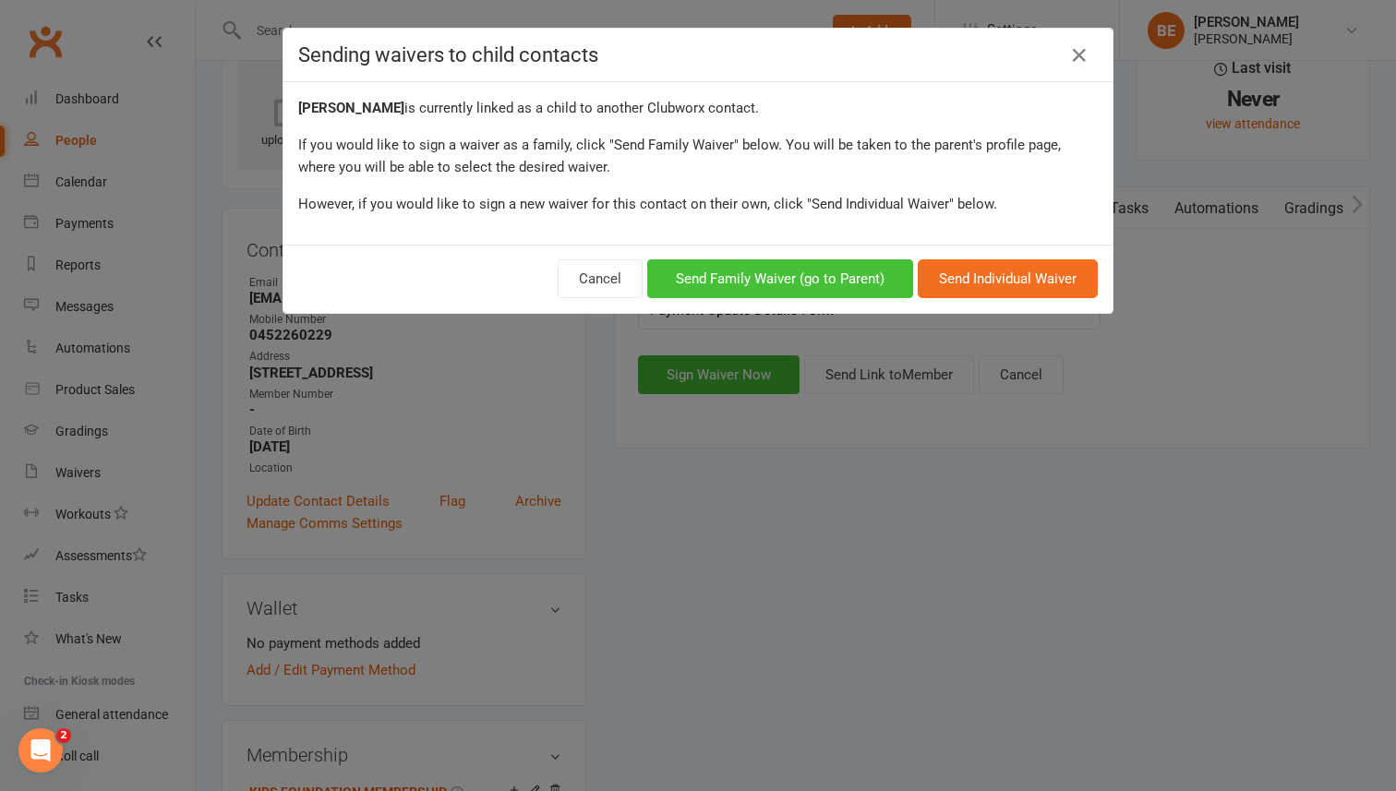
click at [821, 285] on button "Send Family Waiver (go to Parent)" at bounding box center [780, 278] width 266 height 39
